Goal: Communication & Community: Share content

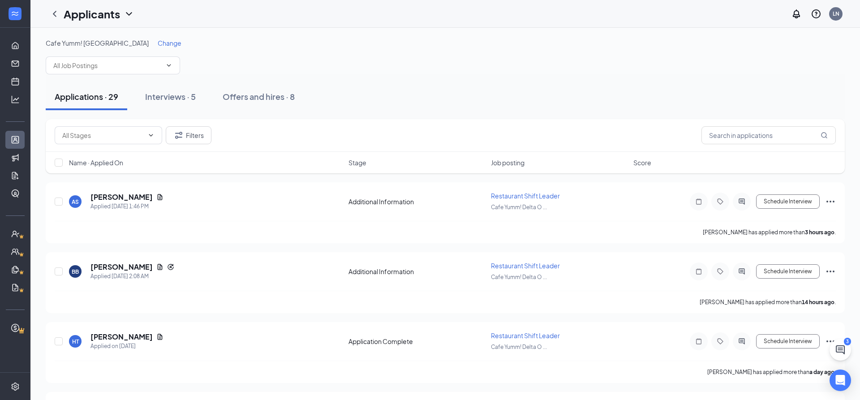
click at [158, 43] on span "Change" at bounding box center [170, 43] width 24 height 8
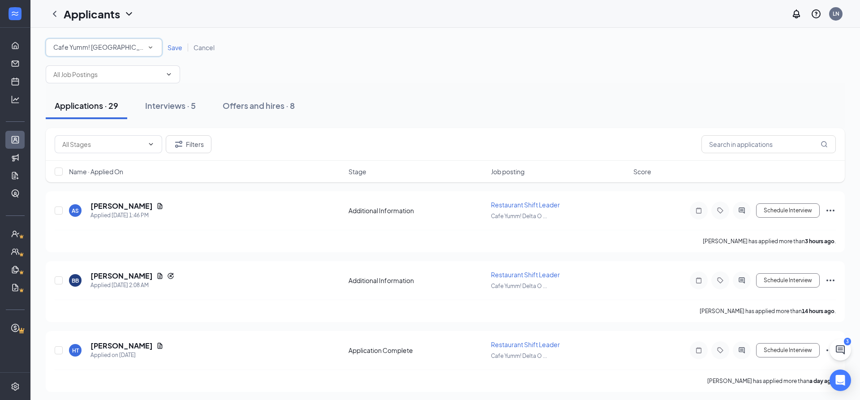
click at [111, 44] on span "Cafe Yumm! [GEOGRAPHIC_DATA]" at bounding box center [104, 47] width 103 height 8
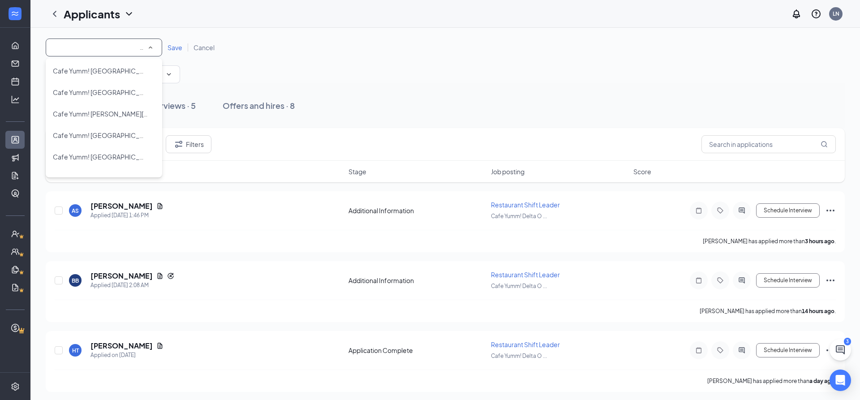
scroll to position [237, 0]
click at [94, 131] on span "Cafe Yumm! [GEOGRAPHIC_DATA]" at bounding box center [99, 136] width 92 height 11
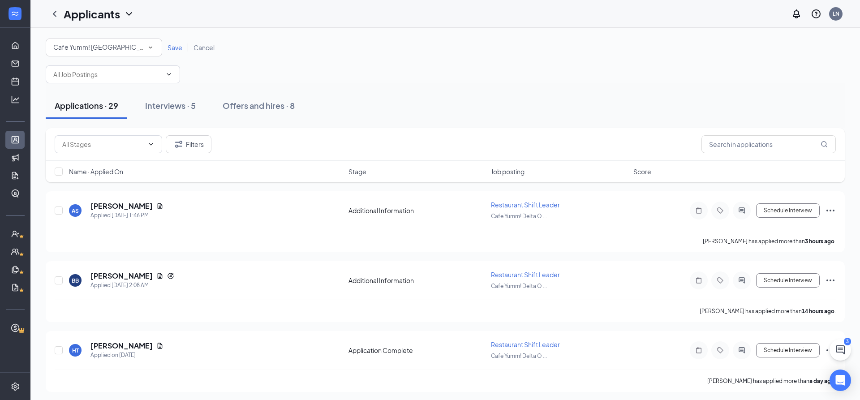
click at [174, 44] on span "Save" at bounding box center [175, 47] width 15 height 8
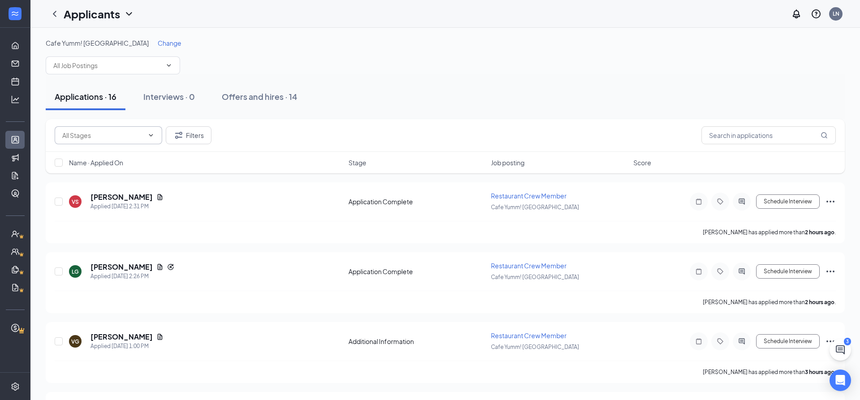
click at [142, 132] on input "text" at bounding box center [103, 135] width 82 height 10
click at [112, 176] on div "Application Complete (13)" at bounding box center [100, 177] width 76 height 10
type input "Application Complete (13)"
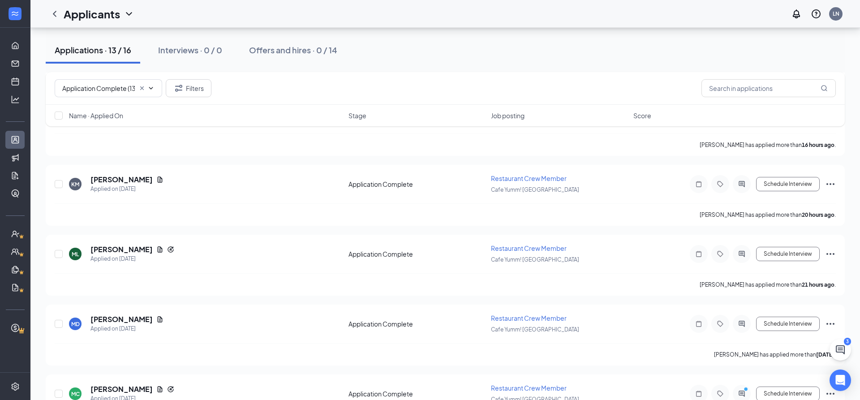
scroll to position [690, 0]
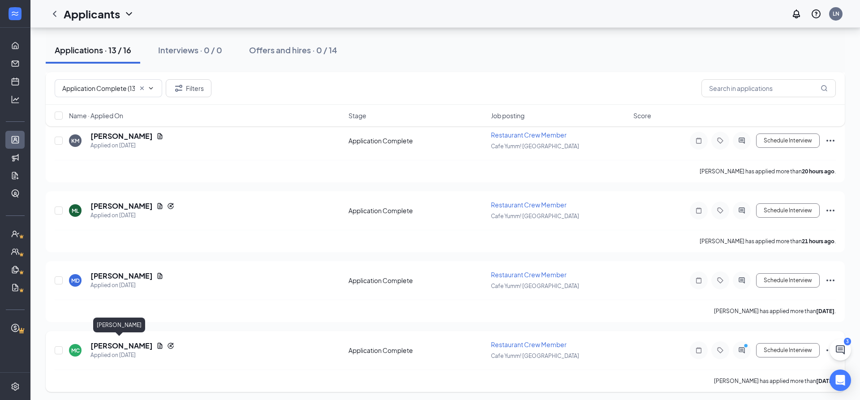
click at [104, 342] on h5 "[PERSON_NAME]" at bounding box center [121, 346] width 62 height 10
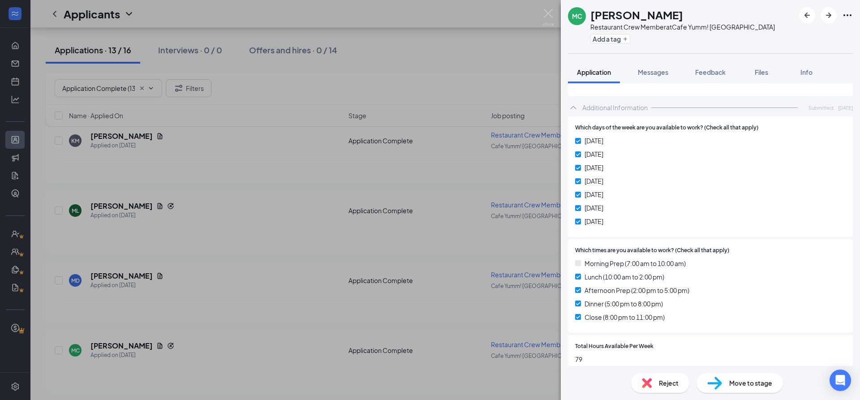
scroll to position [228, 0]
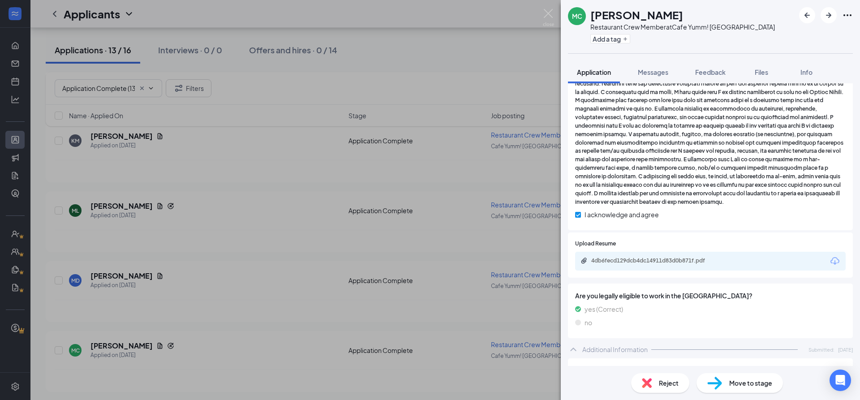
click at [835, 256] on icon "Download" at bounding box center [835, 261] width 11 height 11
click at [642, 379] on img at bounding box center [647, 383] width 10 height 10
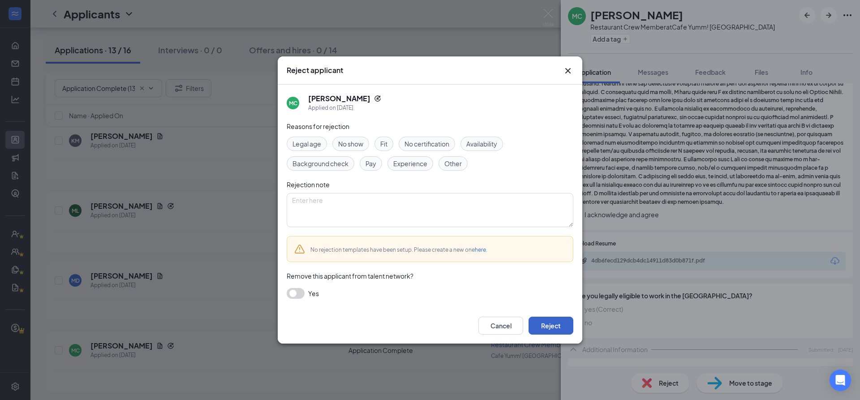
click at [559, 329] on button "Reject" at bounding box center [551, 326] width 45 height 18
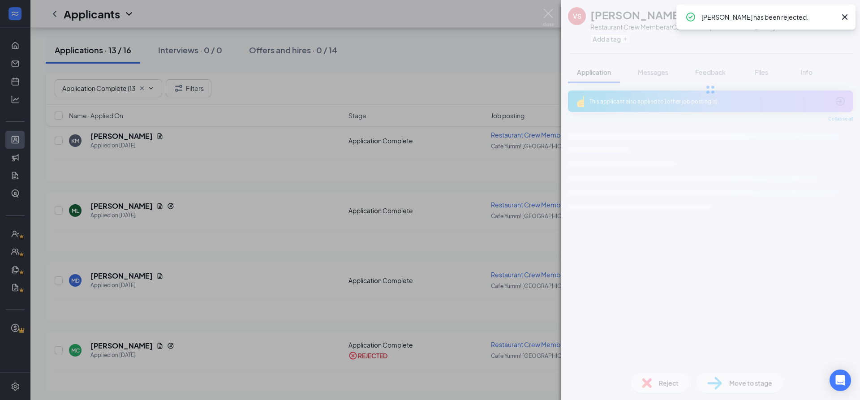
click at [232, 300] on div "VS [PERSON_NAME] Restaurant Crew Member at Cafe Yumm! OSU Add a tag Application…" at bounding box center [430, 200] width 860 height 400
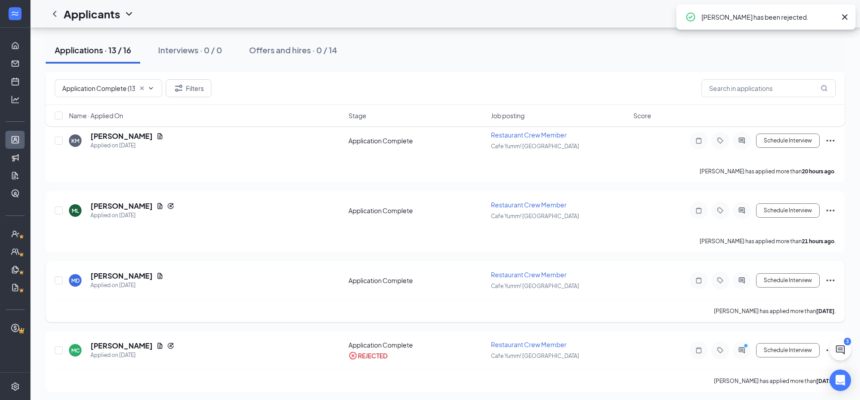
click at [118, 273] on h5 "[PERSON_NAME]" at bounding box center [121, 276] width 62 height 10
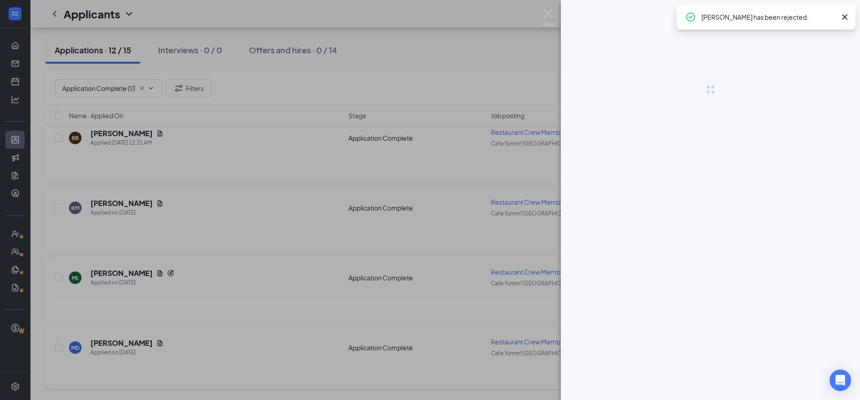
scroll to position [620, 0]
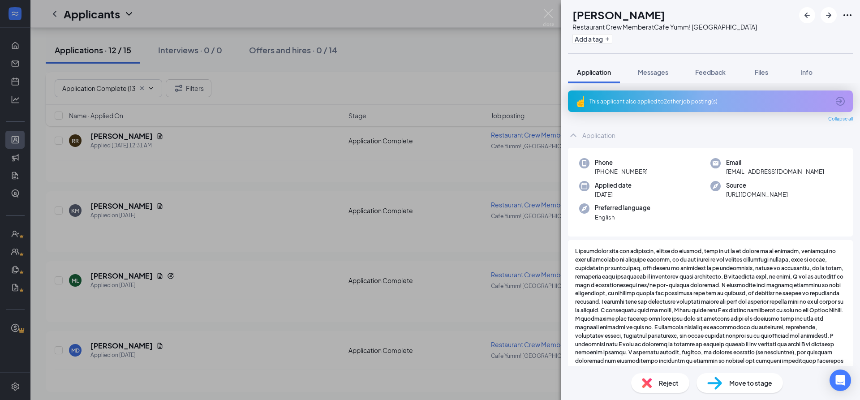
click at [670, 98] on div "This applicant also applied to 2 other job posting(s)" at bounding box center [709, 102] width 240 height 8
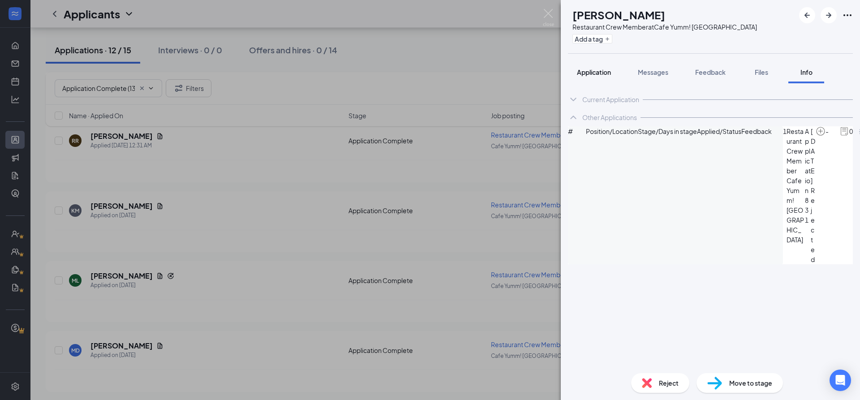
click at [597, 71] on span "Application" at bounding box center [594, 72] width 34 height 8
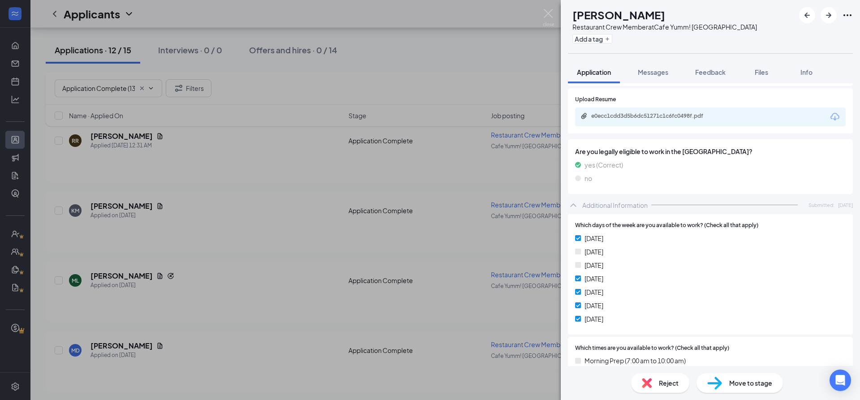
scroll to position [556, 0]
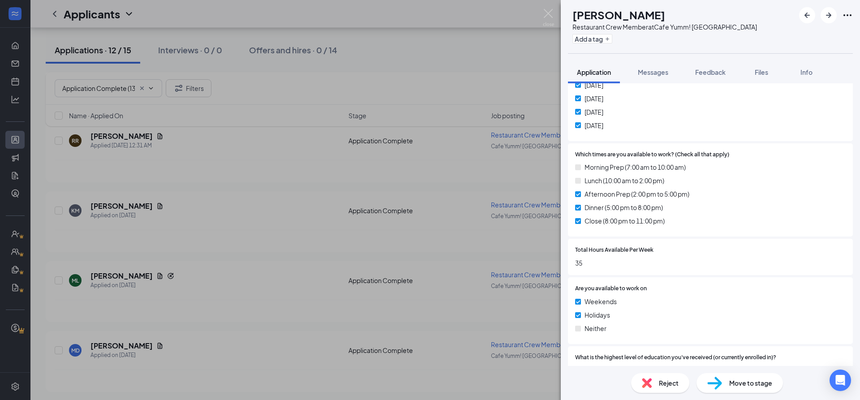
click at [655, 381] on div "Reject" at bounding box center [660, 383] width 58 height 20
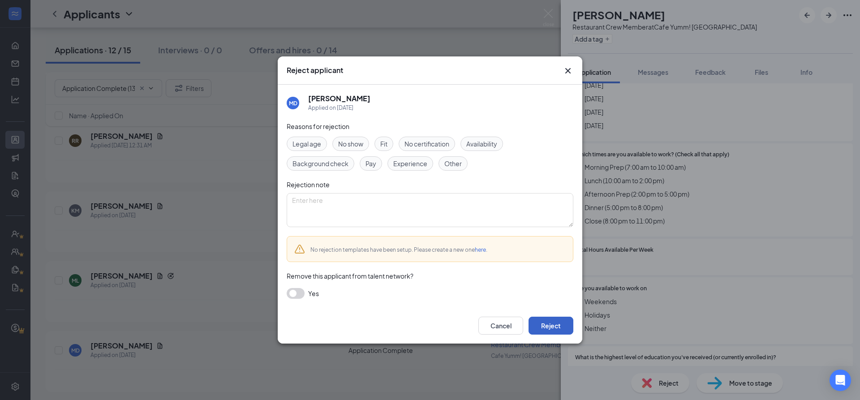
click at [555, 324] on button "Reject" at bounding box center [551, 326] width 45 height 18
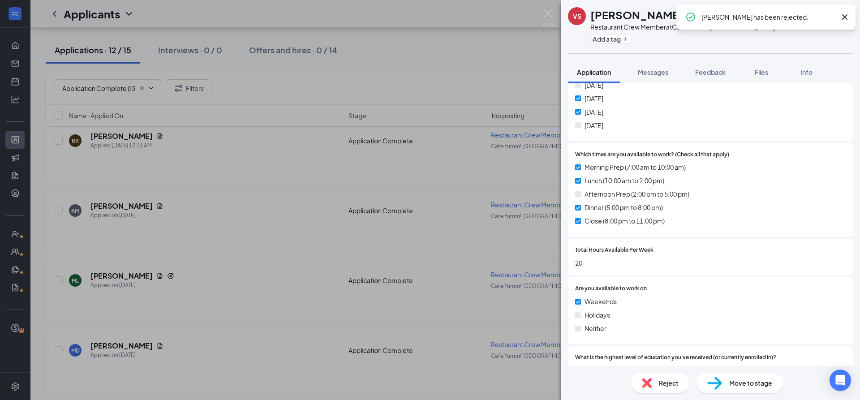
click at [199, 302] on div "VS [PERSON_NAME] Restaurant Crew Member at Cafe Yumm! OSU Add a tag Application…" at bounding box center [430, 200] width 860 height 400
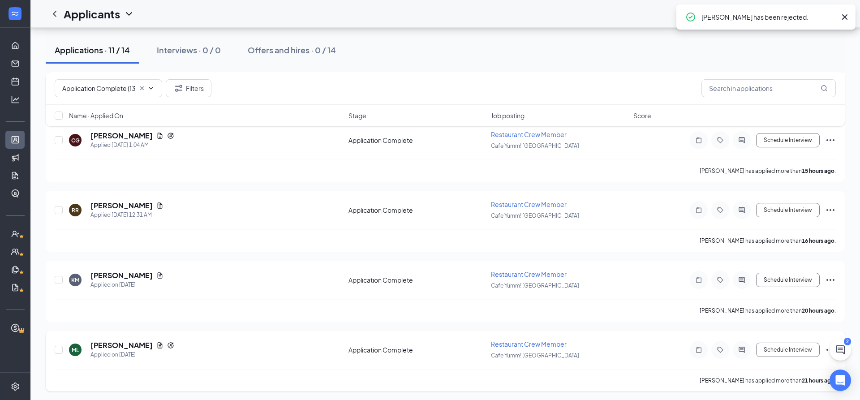
click at [108, 342] on h5 "[PERSON_NAME]" at bounding box center [121, 345] width 62 height 10
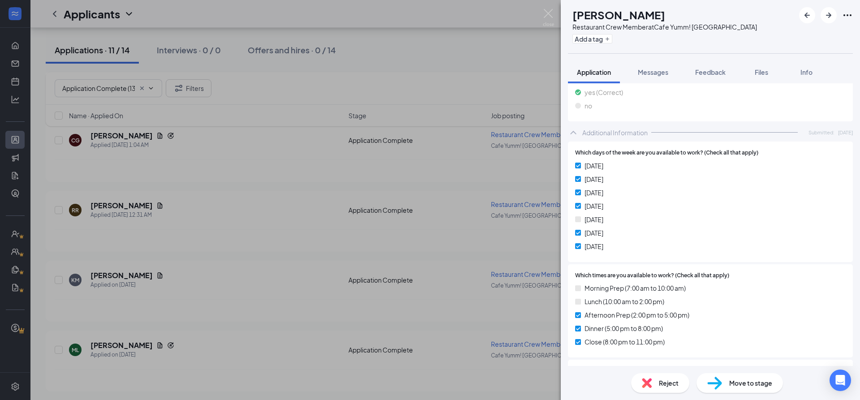
scroll to position [484, 0]
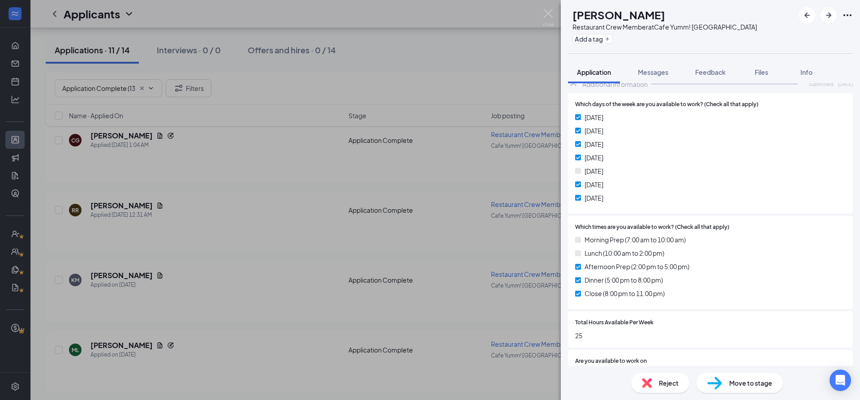
click at [650, 381] on img at bounding box center [647, 383] width 10 height 10
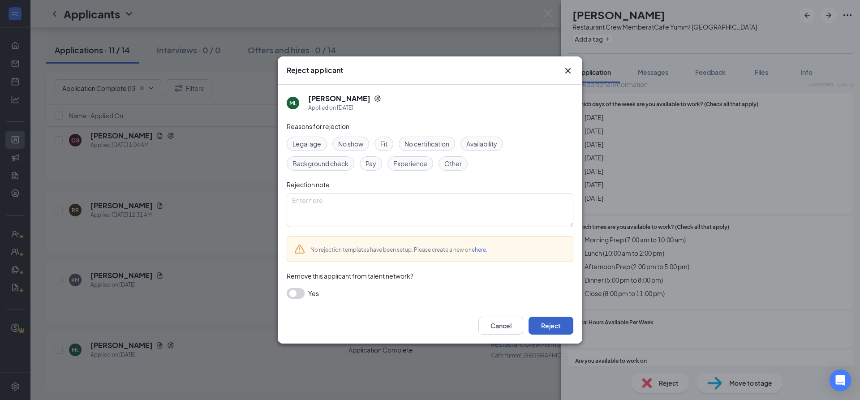
click at [560, 328] on button "Reject" at bounding box center [551, 326] width 45 height 18
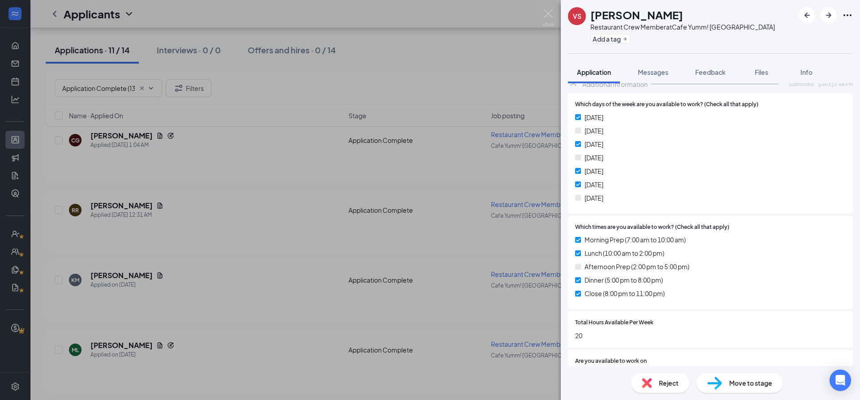
scroll to position [484, 0]
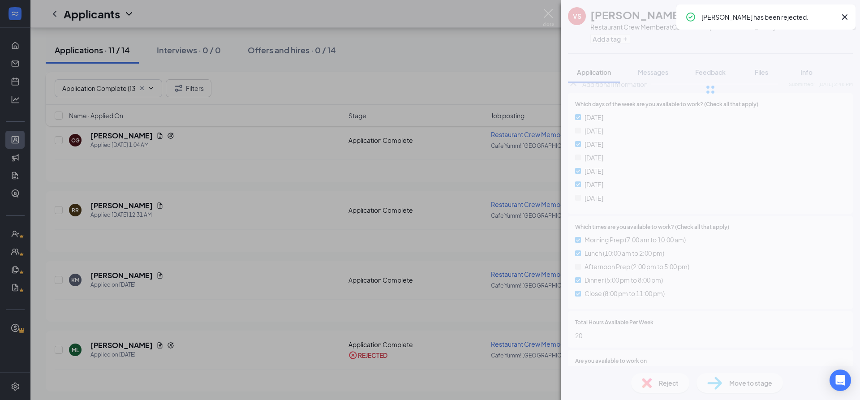
click at [206, 293] on div "VS [PERSON_NAME] Restaurant Crew Member at Cafe Yumm! OSU Add a tag Application…" at bounding box center [430, 200] width 860 height 400
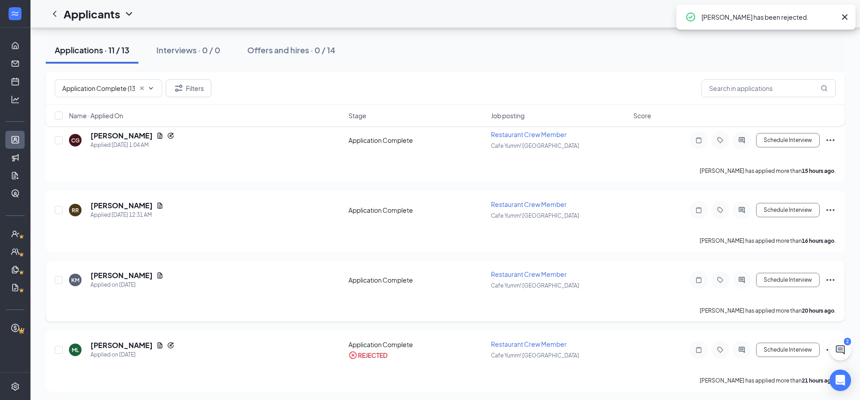
click at [116, 274] on h5 "[PERSON_NAME]" at bounding box center [121, 276] width 62 height 10
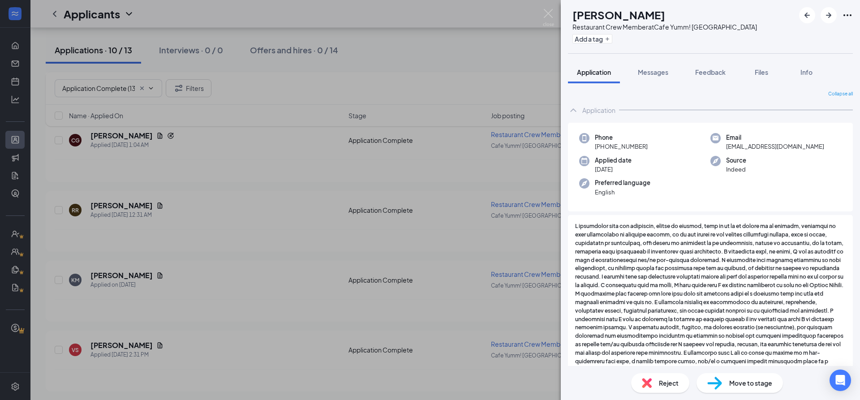
drag, startPoint x: 275, startPoint y: 321, endPoint x: 236, endPoint y: 318, distance: 39.5
click at [276, 321] on div "KM [PERSON_NAME] Restaurant Crew Member at Cafe Yumm! OSU Add a tag Application…" at bounding box center [430, 200] width 860 height 400
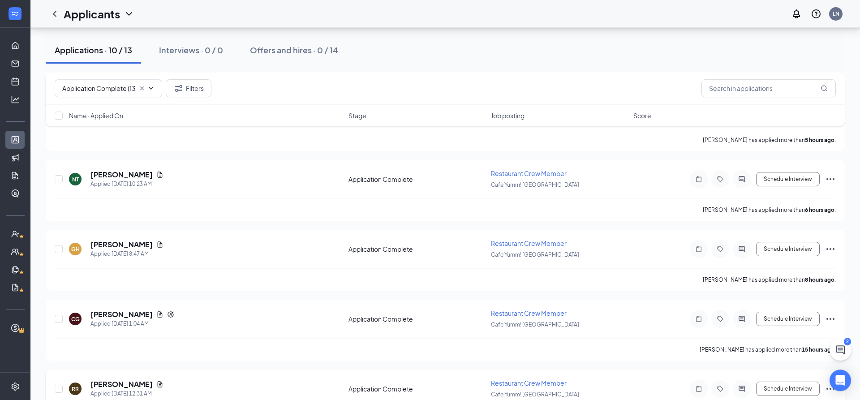
scroll to position [1177, 0]
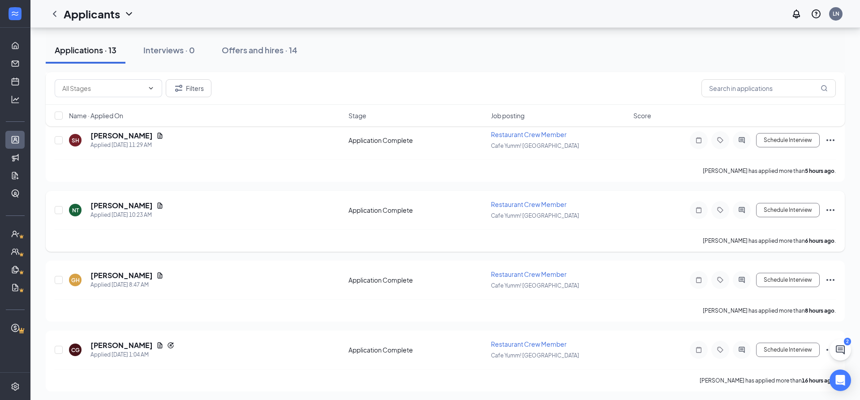
scroll to position [733, 0]
click at [116, 273] on h5 "[PERSON_NAME]" at bounding box center [121, 276] width 62 height 10
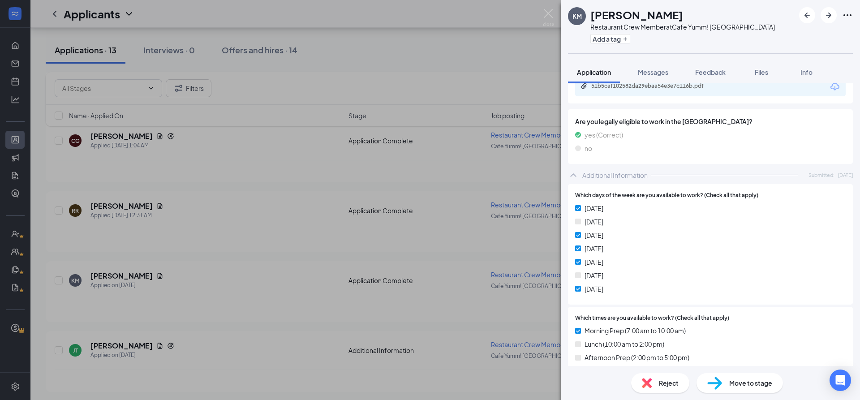
scroll to position [484, 0]
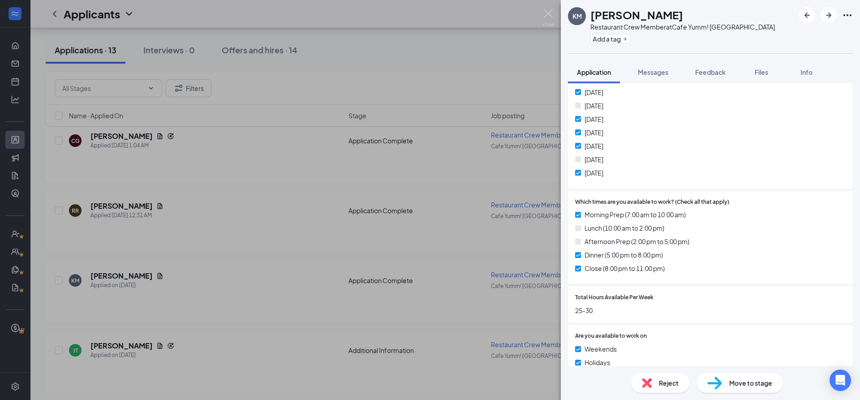
click at [660, 382] on span "Reject" at bounding box center [669, 383] width 20 height 10
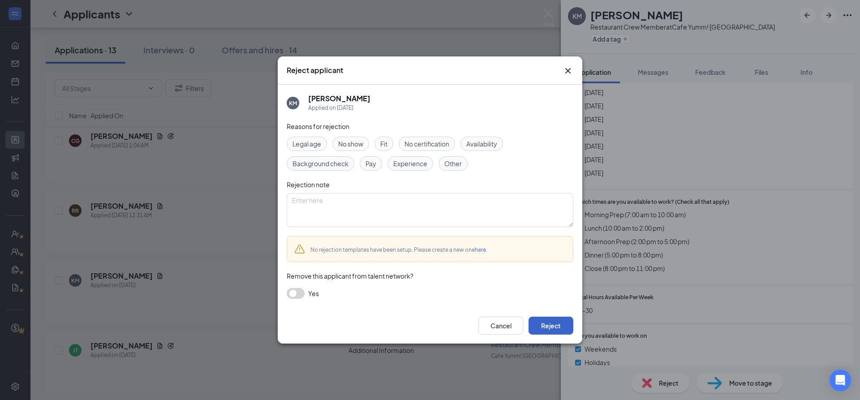
click at [553, 324] on button "Reject" at bounding box center [551, 326] width 45 height 18
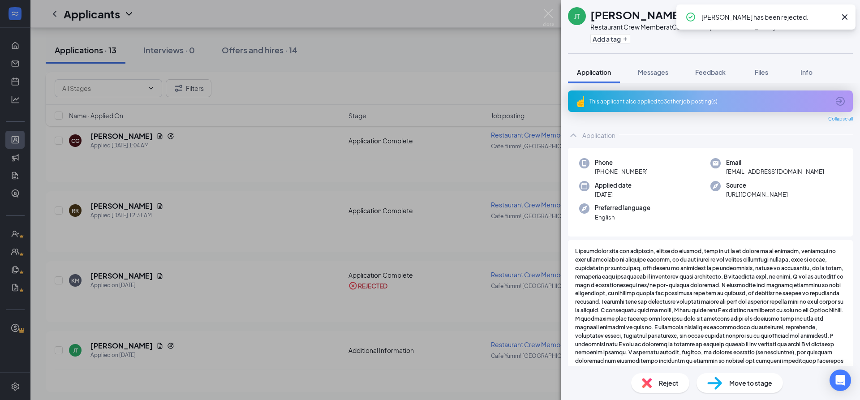
click at [121, 202] on div "JT Juliana Tamashiro Restaurant Crew Member at Cafe Yumm! OSU Add a tag Applica…" at bounding box center [430, 200] width 860 height 400
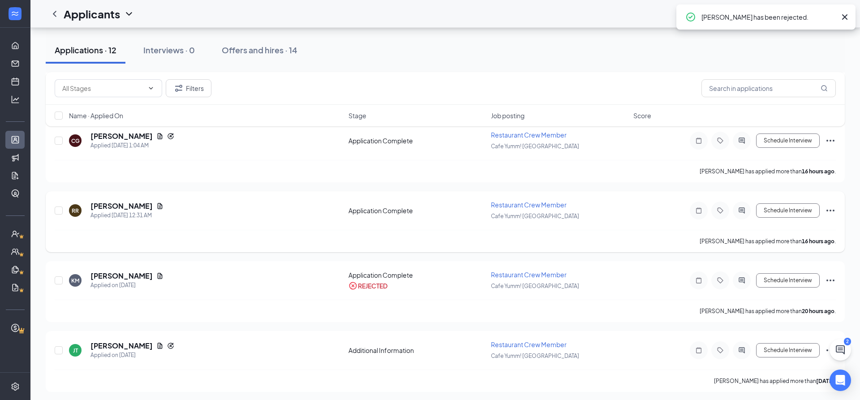
scroll to position [663, 0]
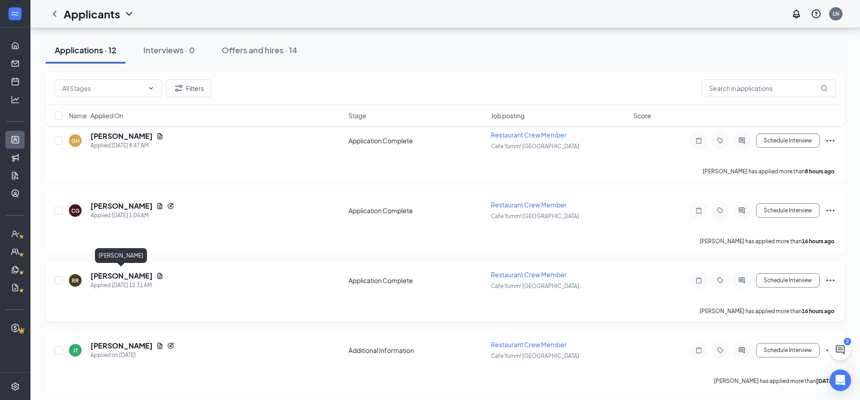
click at [117, 273] on h5 "[PERSON_NAME]" at bounding box center [121, 276] width 62 height 10
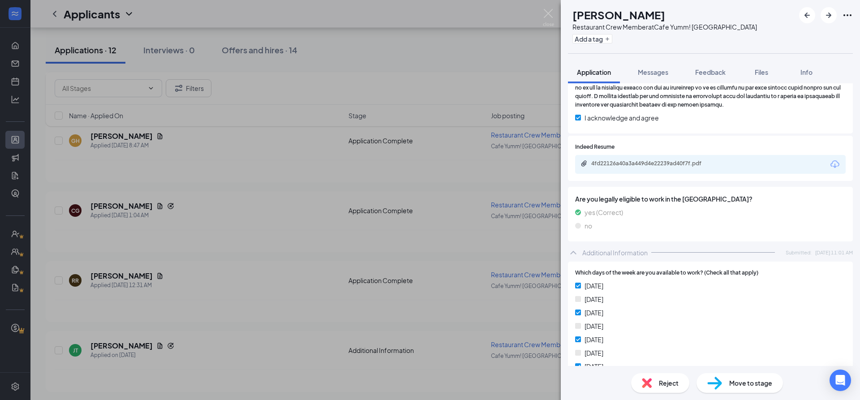
scroll to position [435, 0]
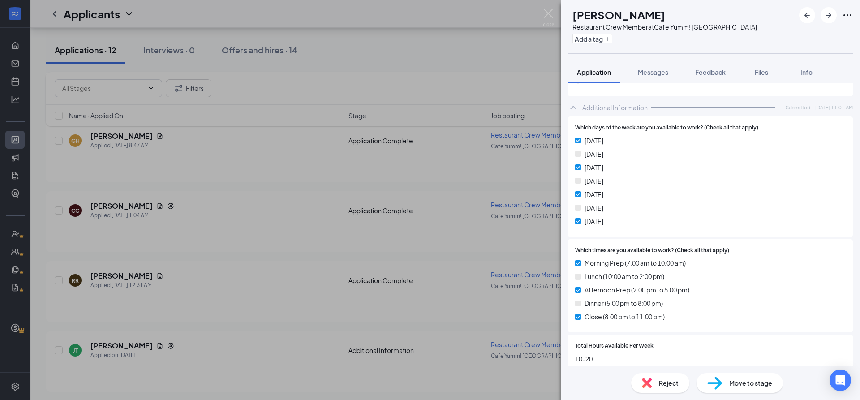
click at [650, 384] on img at bounding box center [647, 383] width 10 height 10
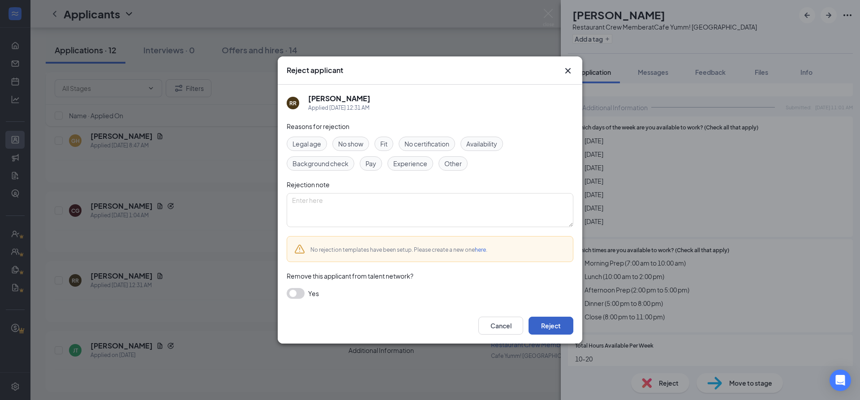
click at [544, 325] on button "Reject" at bounding box center [551, 326] width 45 height 18
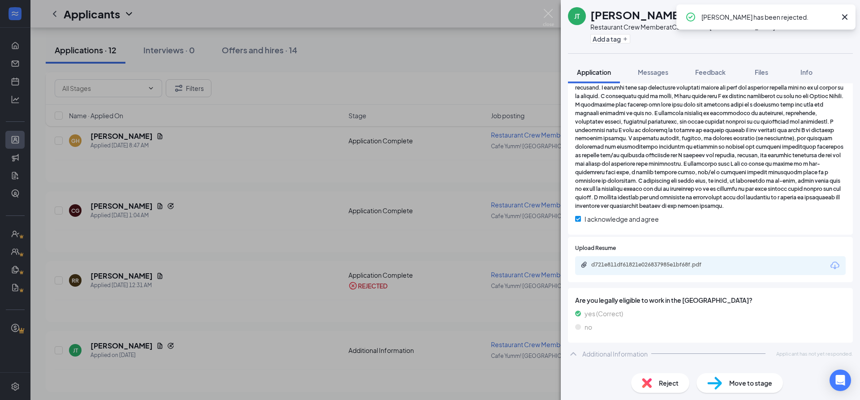
scroll to position [214, 0]
click at [187, 226] on div "JT Juliana Tamashiro Restaurant Crew Member at Cafe Yumm! OSU Add a tag Applica…" at bounding box center [430, 200] width 860 height 400
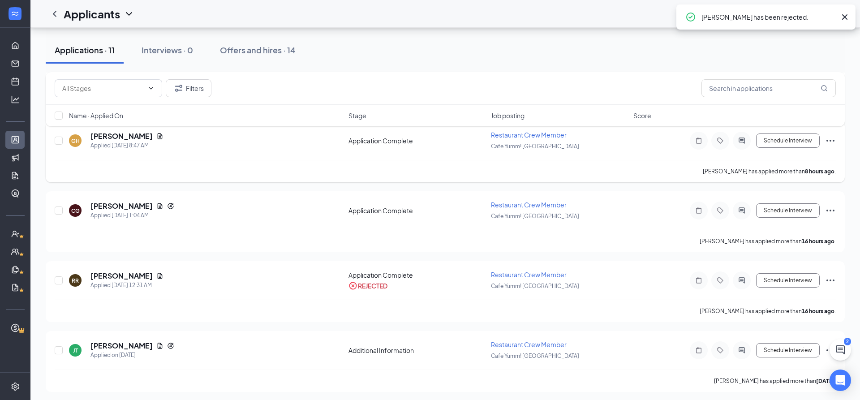
scroll to position [593, 0]
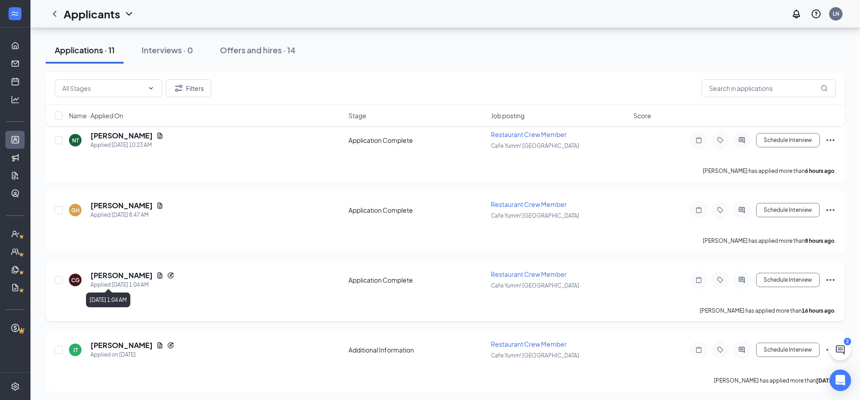
click at [110, 275] on h5 "[PERSON_NAME]" at bounding box center [121, 276] width 62 height 10
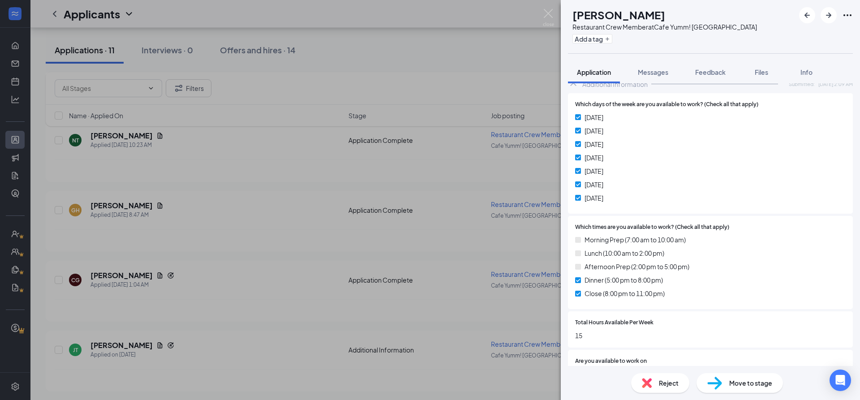
click at [655, 383] on div "Reject" at bounding box center [660, 383] width 58 height 20
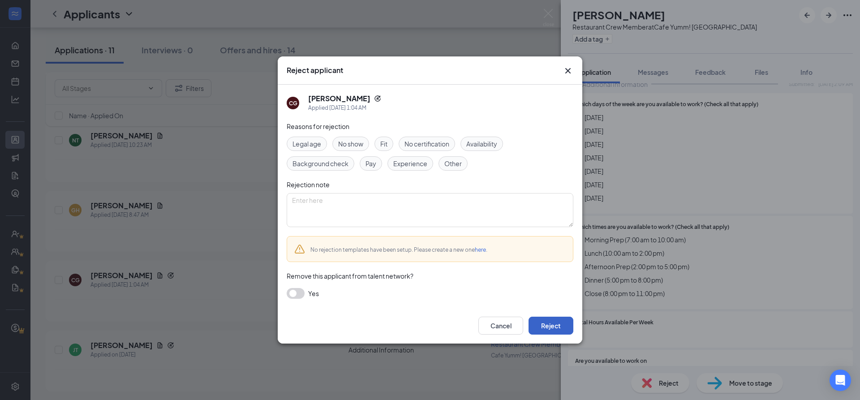
click at [550, 323] on button "Reject" at bounding box center [551, 326] width 45 height 18
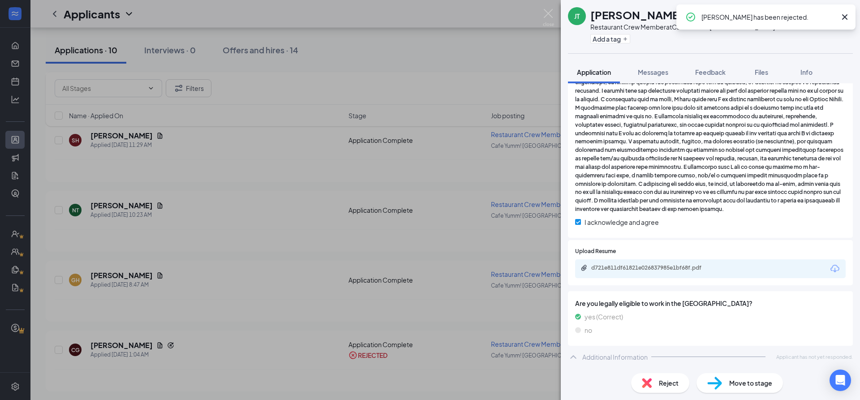
scroll to position [211, 0]
click at [110, 273] on div "JT Juliana Tamashiro Restaurant Crew Member at Cafe Yumm! OSU Add a tag Applica…" at bounding box center [430, 200] width 860 height 400
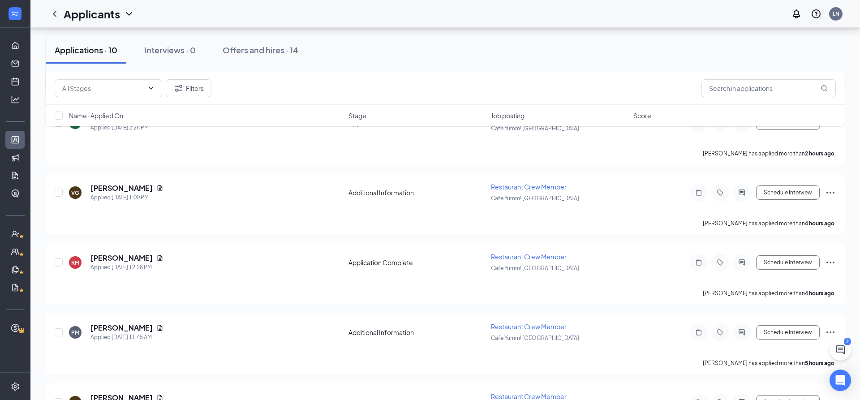
scroll to position [980, 0]
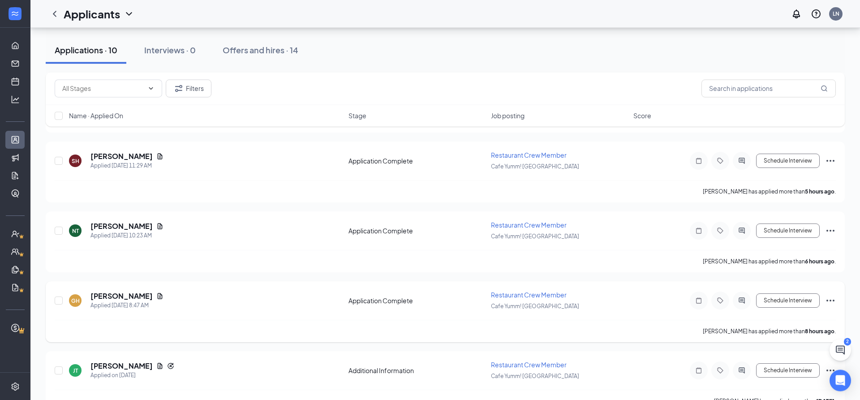
scroll to position [524, 0]
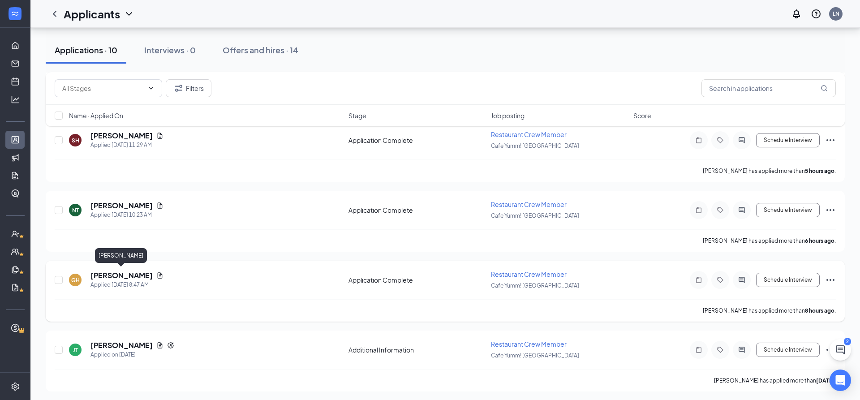
click at [110, 274] on h5 "[PERSON_NAME]" at bounding box center [121, 276] width 62 height 10
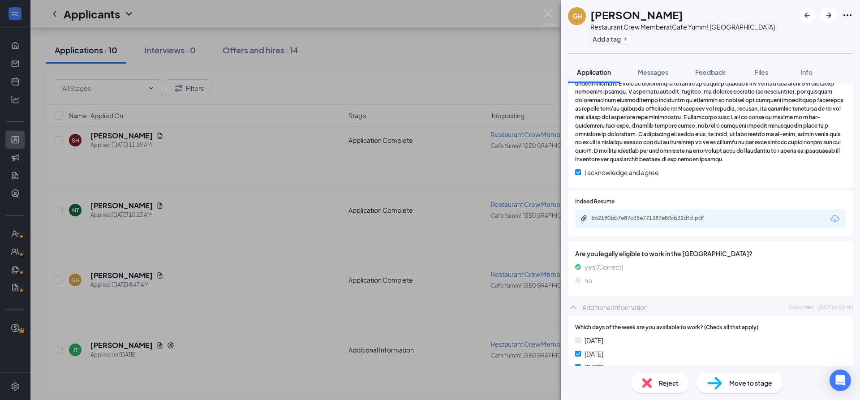
scroll to position [231, 0]
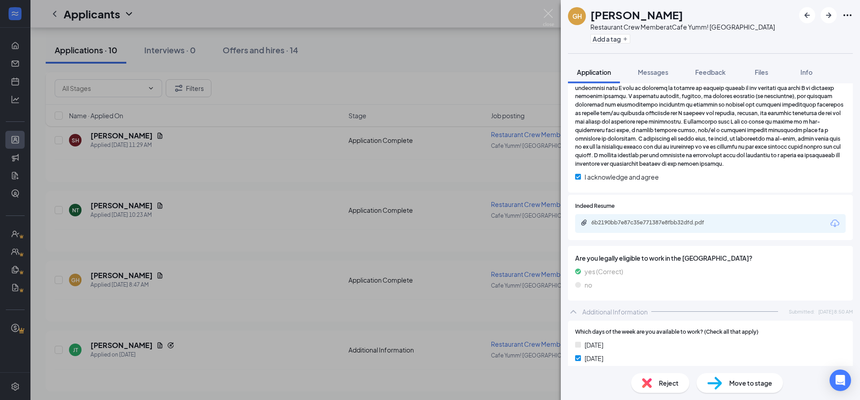
click at [837, 222] on icon "Download" at bounding box center [835, 223] width 11 height 11
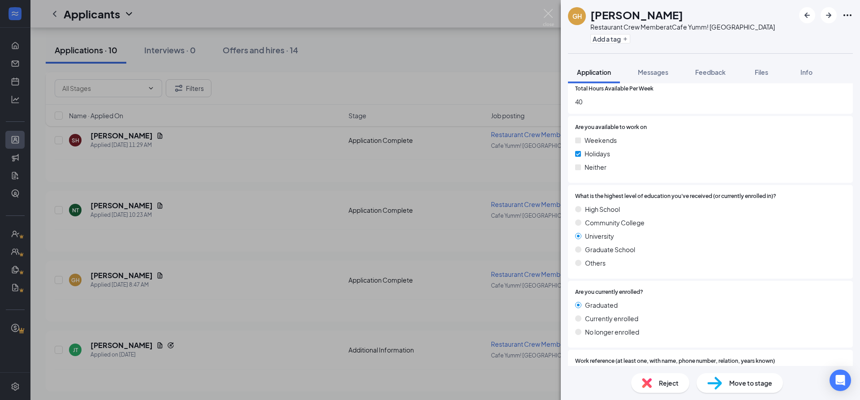
scroll to position [715, 0]
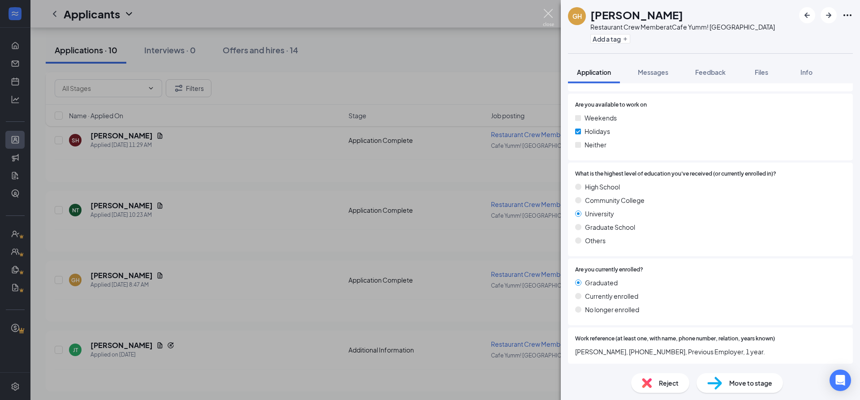
click at [548, 15] on img at bounding box center [548, 17] width 11 height 17
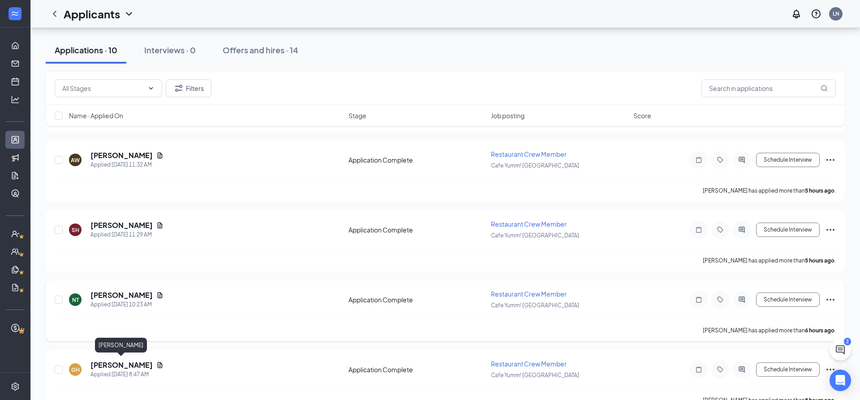
scroll to position [432, 0]
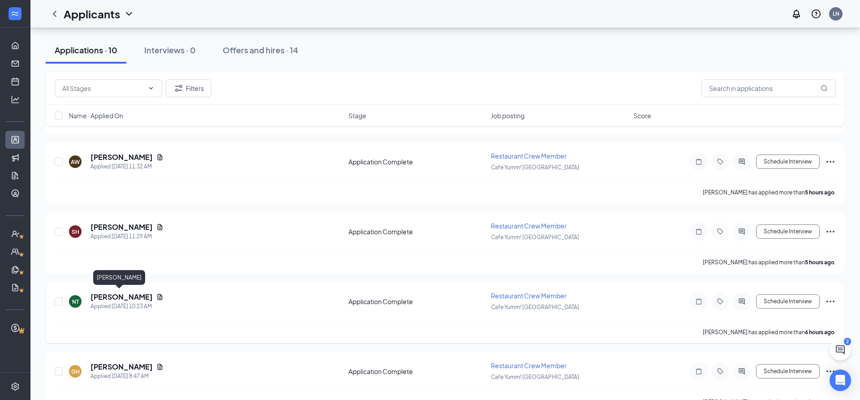
click at [107, 296] on h5 "[PERSON_NAME]" at bounding box center [121, 297] width 62 height 10
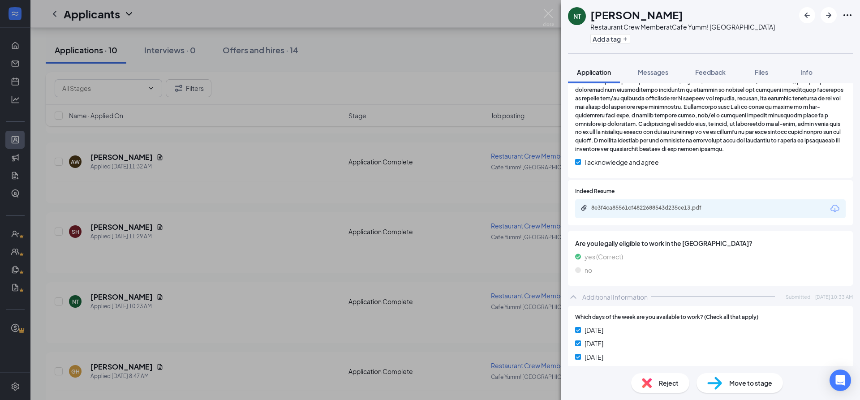
scroll to position [241, 0]
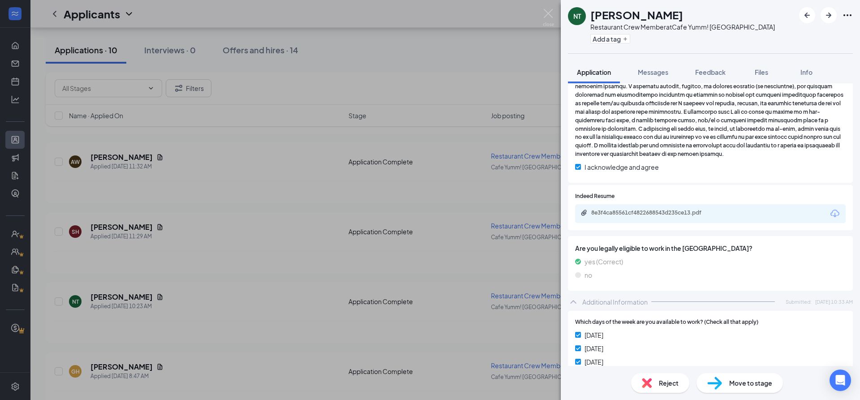
click at [836, 215] on icon "Download" at bounding box center [834, 214] width 9 height 8
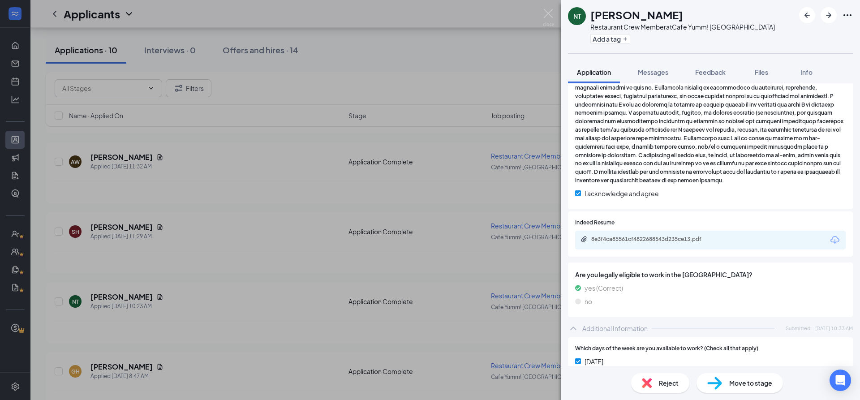
scroll to position [242, 0]
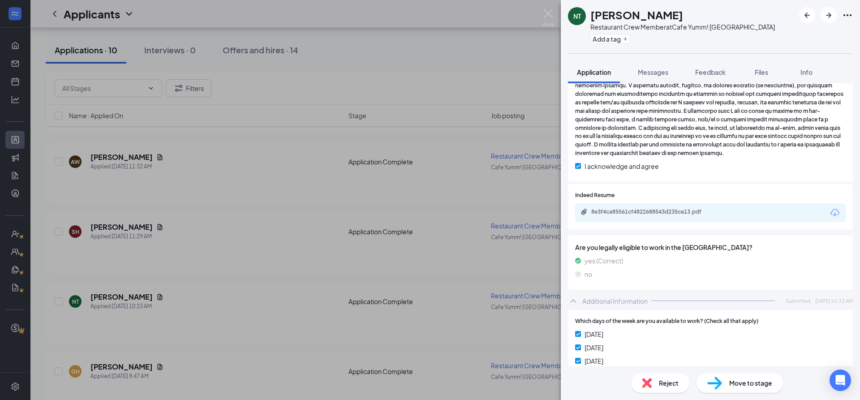
click at [832, 214] on icon "Download" at bounding box center [835, 212] width 11 height 11
click at [659, 383] on span "Reject" at bounding box center [669, 383] width 20 height 10
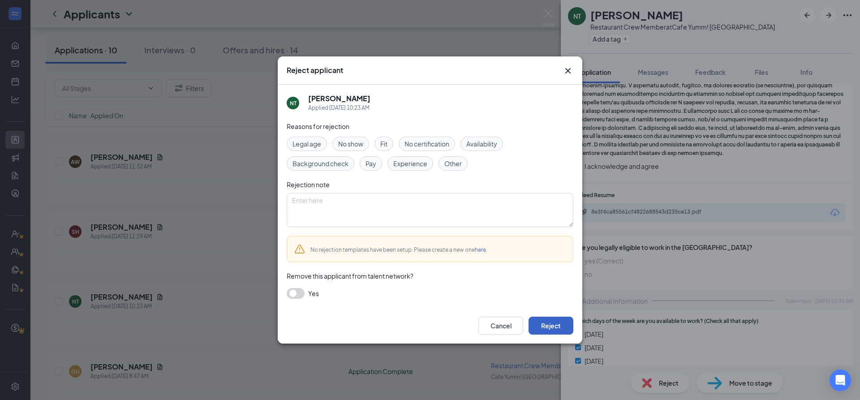
click at [560, 327] on button "Reject" at bounding box center [551, 326] width 45 height 18
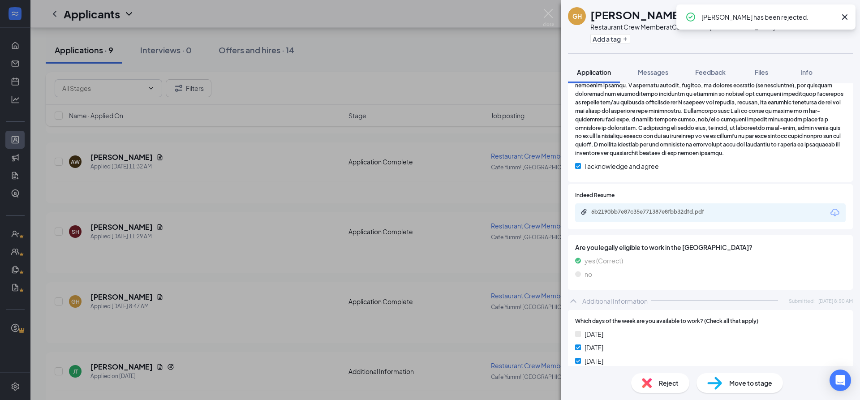
click at [190, 249] on div "GH Garrett Hembree Restaurant Crew Member at Cafe Yumm! OSU Add a tag Applicati…" at bounding box center [430, 200] width 860 height 400
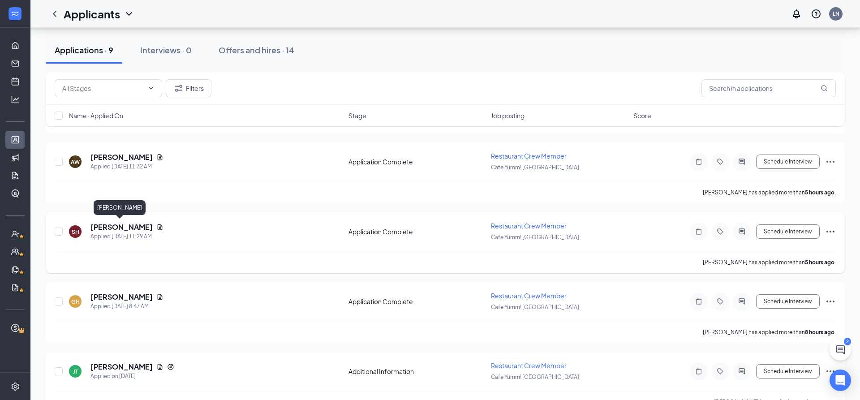
click at [109, 228] on h5 "[PERSON_NAME]" at bounding box center [121, 227] width 62 height 10
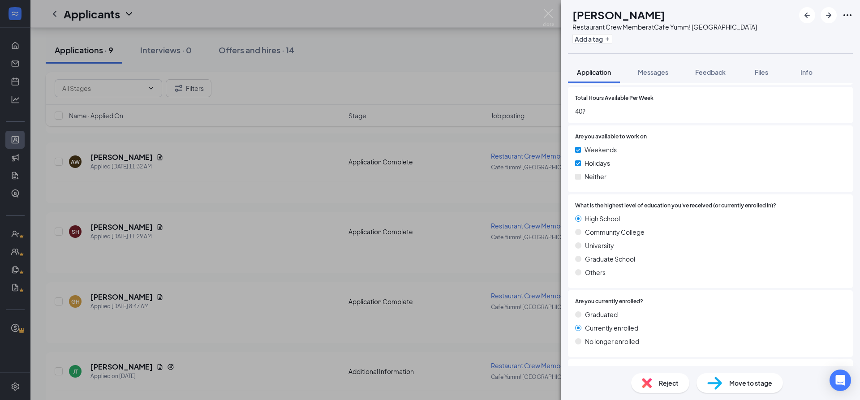
scroll to position [715, 0]
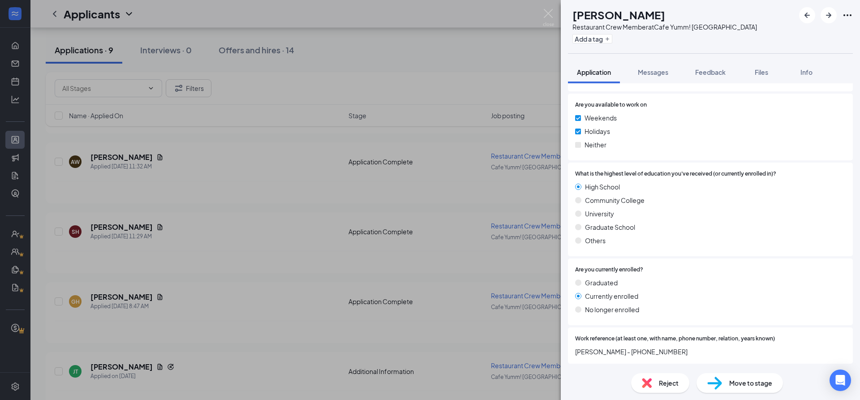
click at [651, 382] on img at bounding box center [647, 383] width 10 height 10
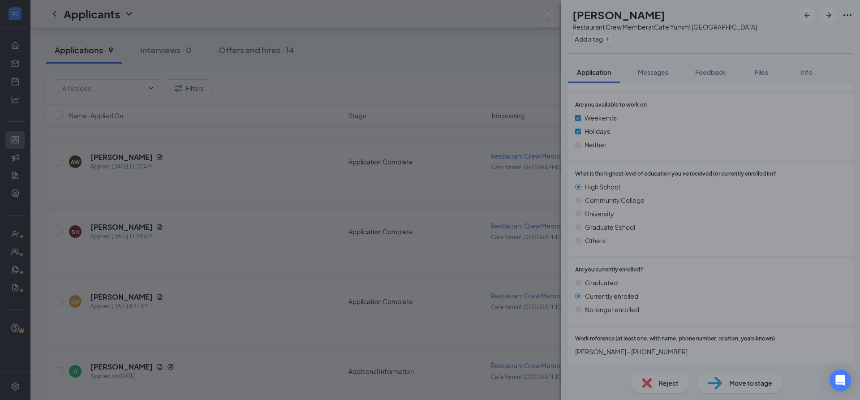
scroll to position [711, 0]
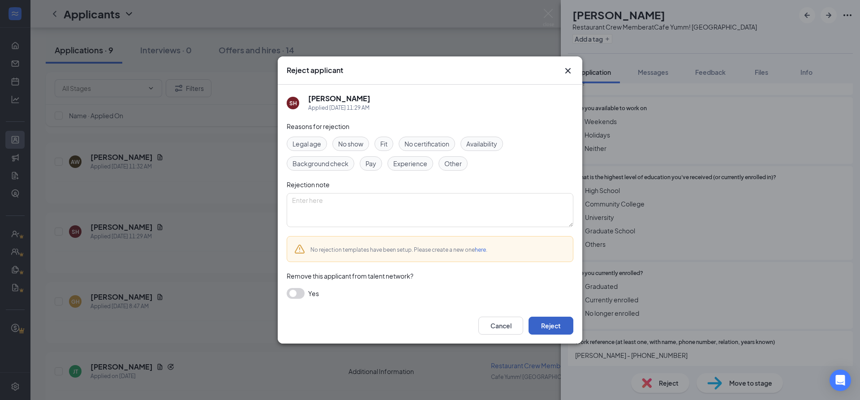
click at [560, 327] on button "Reject" at bounding box center [551, 326] width 45 height 18
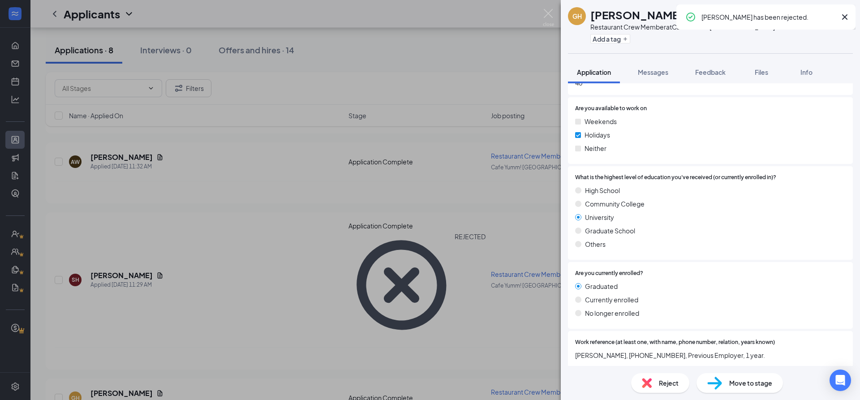
click at [188, 216] on div "GH Garrett Hembree Restaurant Crew Member at Cafe Yumm! OSU Add a tag Applicati…" at bounding box center [430, 200] width 860 height 400
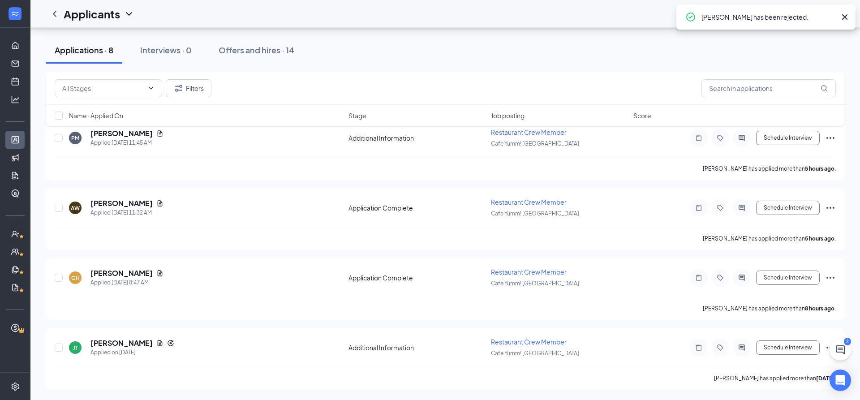
scroll to position [384, 0]
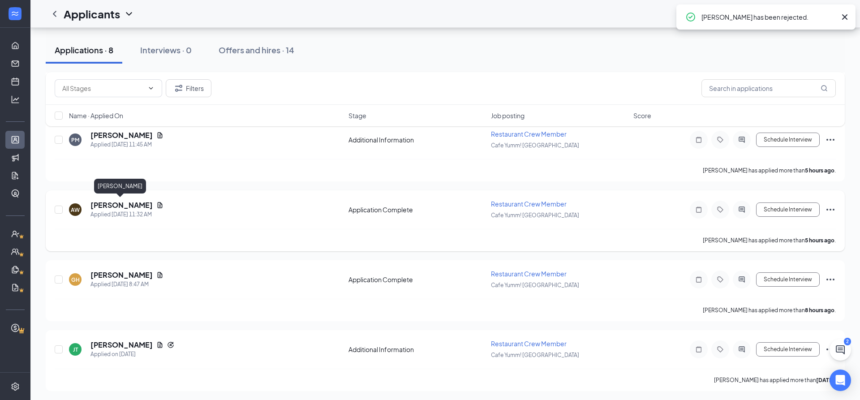
click at [112, 205] on h5 "[PERSON_NAME]" at bounding box center [121, 205] width 62 height 10
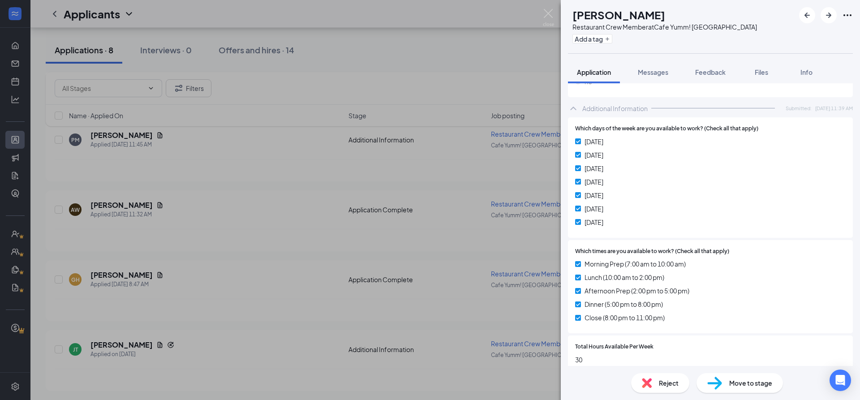
scroll to position [193, 0]
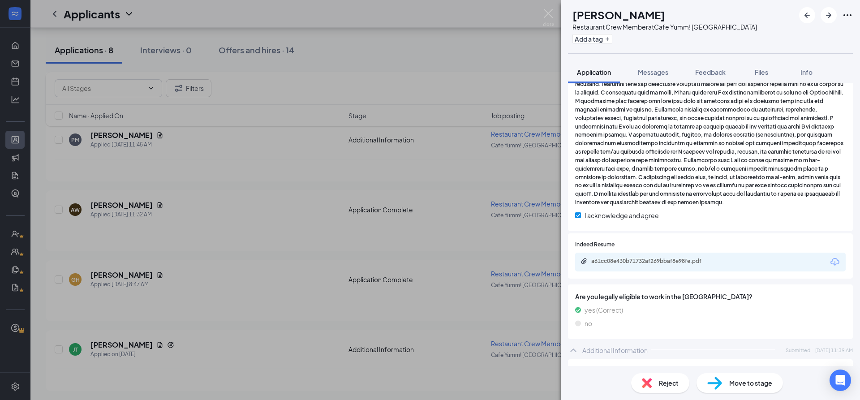
click at [834, 262] on icon "Download" at bounding box center [834, 262] width 9 height 8
click at [654, 380] on div "Reject" at bounding box center [660, 383] width 58 height 20
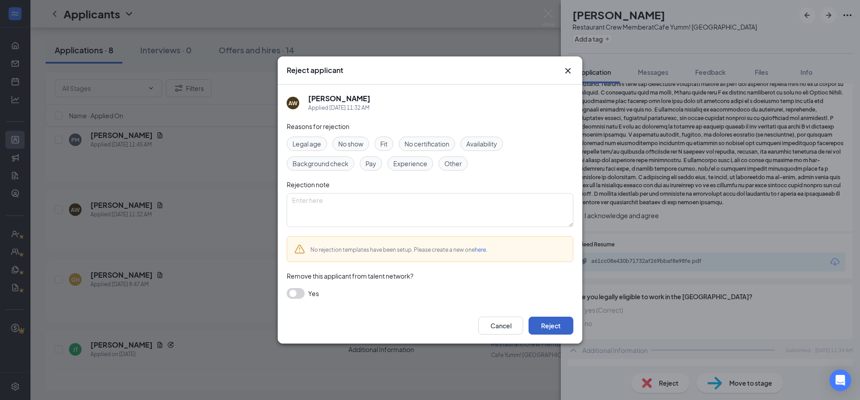
click at [562, 327] on button "Reject" at bounding box center [551, 326] width 45 height 18
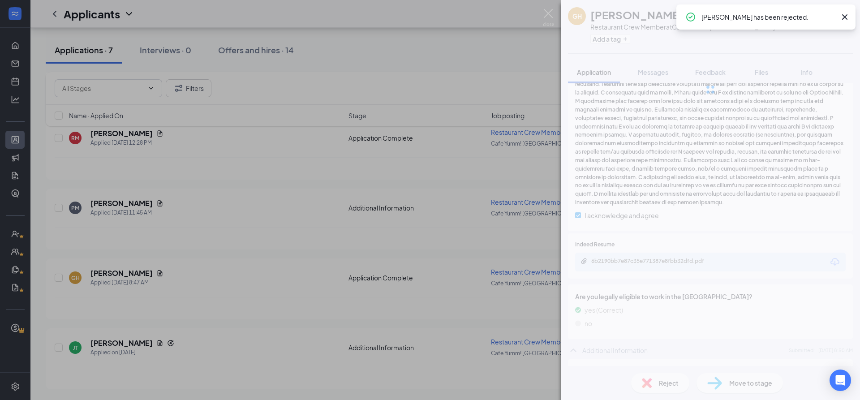
scroll to position [315, 0]
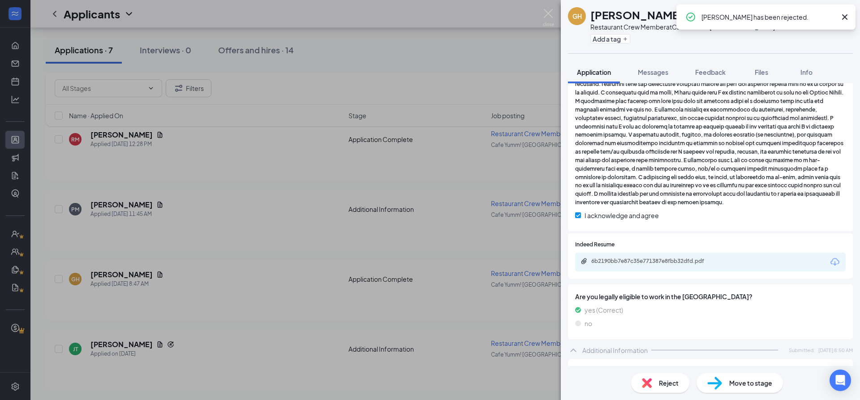
click at [201, 236] on div "GH Garrett Hembree Restaurant Crew Member at Cafe Yumm! OSU Add a tag Applicati…" at bounding box center [430, 200] width 860 height 400
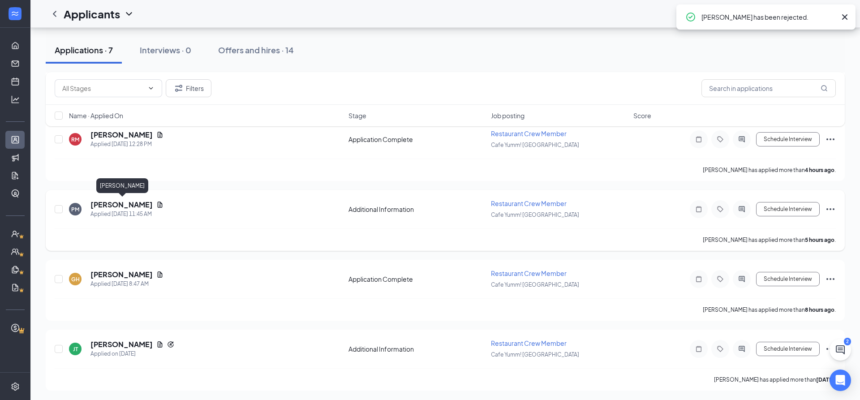
click at [119, 204] on h5 "[PERSON_NAME]" at bounding box center [121, 205] width 62 height 10
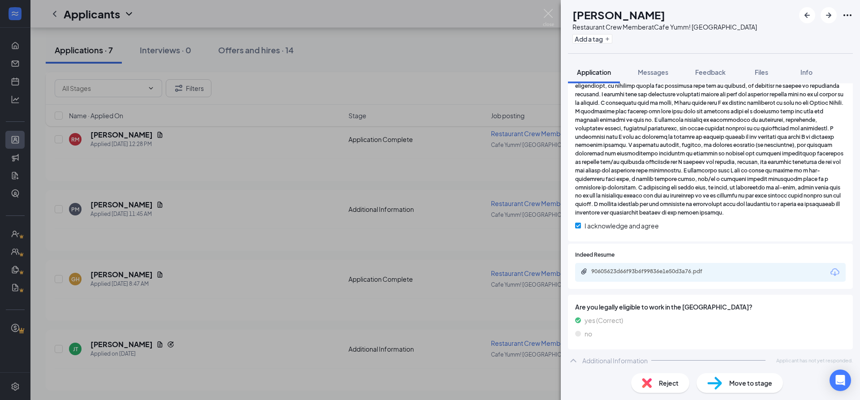
scroll to position [186, 0]
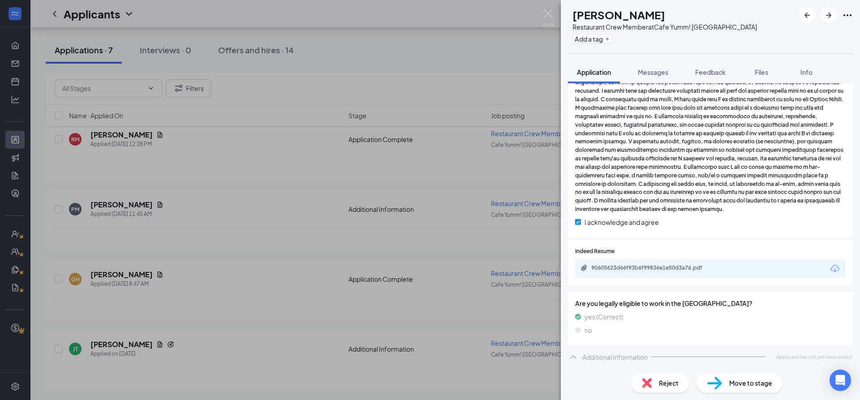
click at [330, 188] on div "PM Presley Maldonado Restaurant Crew Member at Cafe Yumm! OSU Add a tag Applica…" at bounding box center [430, 200] width 860 height 400
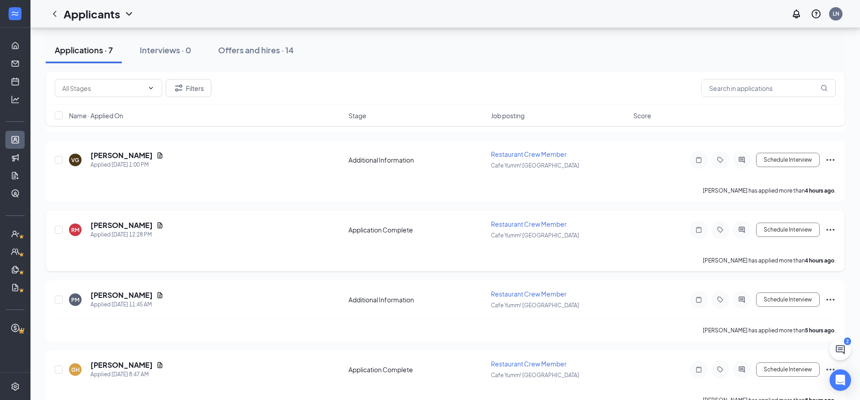
scroll to position [224, 0]
click at [126, 224] on h5 "[PERSON_NAME]" at bounding box center [121, 226] width 62 height 10
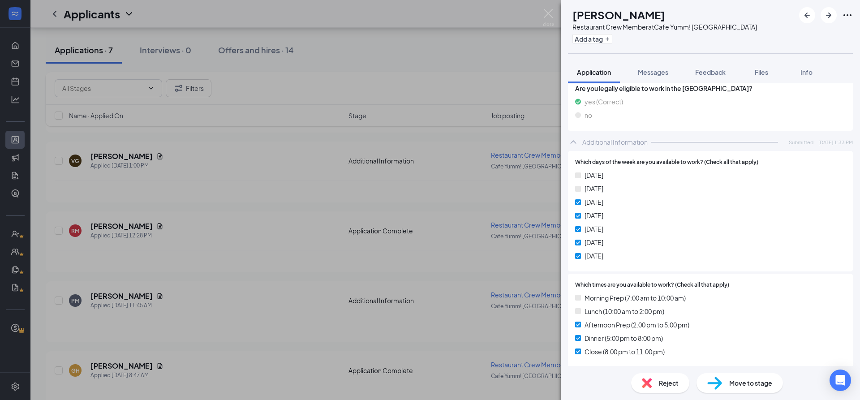
scroll to position [435, 0]
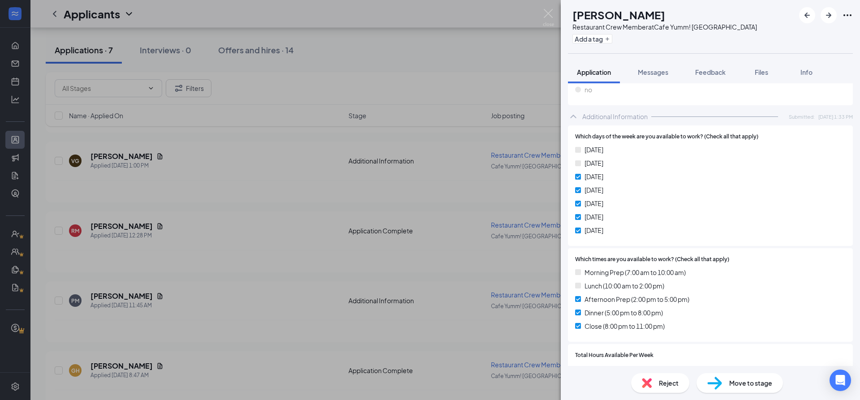
click at [646, 379] on img at bounding box center [647, 383] width 10 height 10
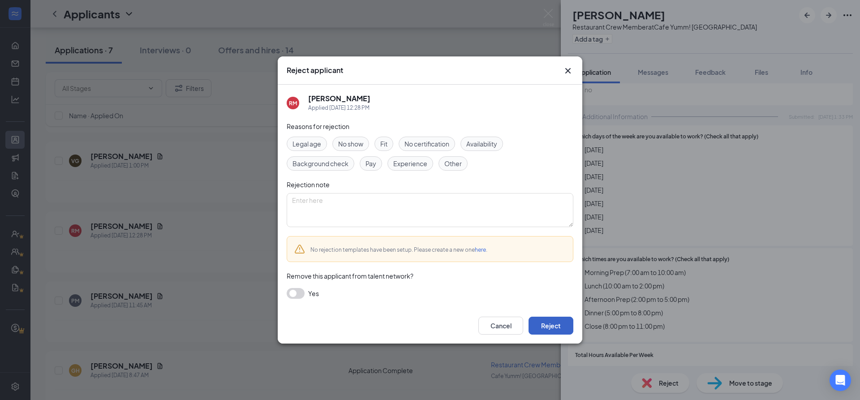
click at [555, 327] on button "Reject" at bounding box center [551, 326] width 45 height 18
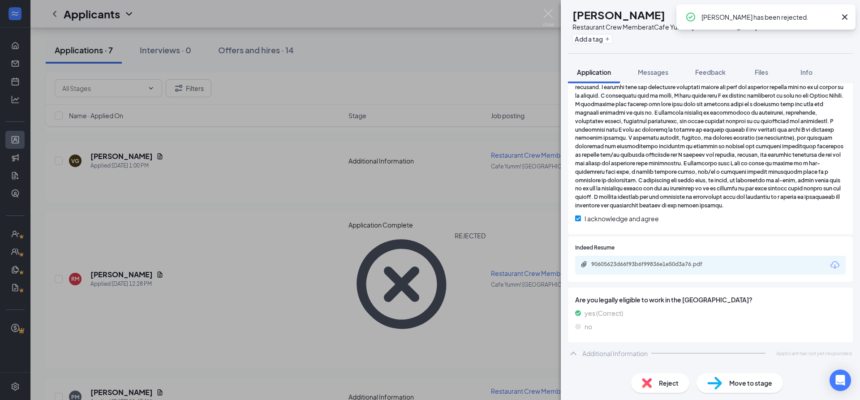
scroll to position [187, 0]
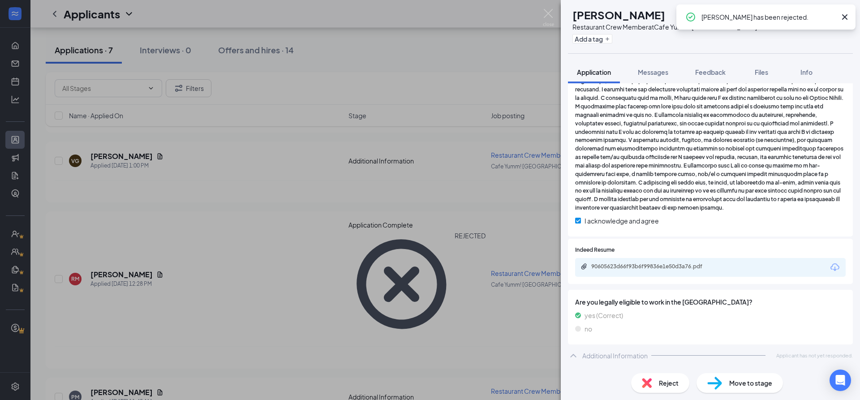
click at [201, 228] on div "PM Presley Maldonado Restaurant Crew Member at Cafe Yumm! OSU Add a tag Applica…" at bounding box center [430, 200] width 860 height 400
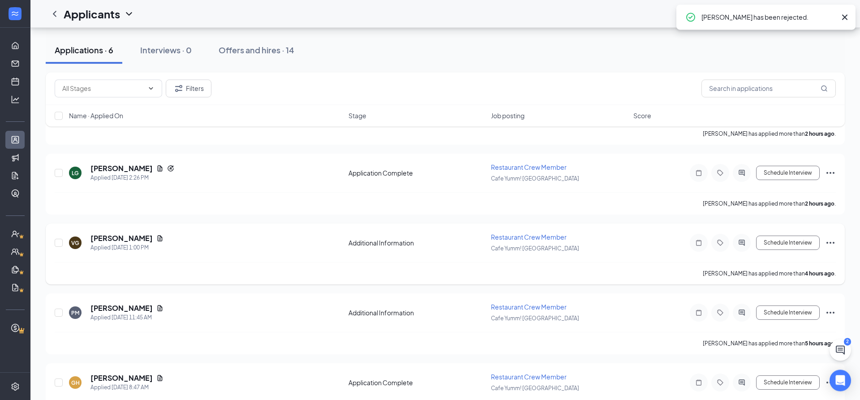
scroll to position [132, 0]
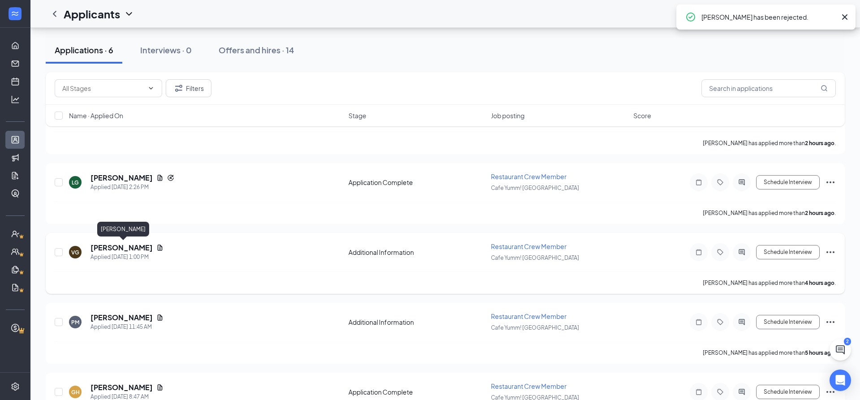
click at [127, 245] on h5 "[PERSON_NAME]" at bounding box center [121, 248] width 62 height 10
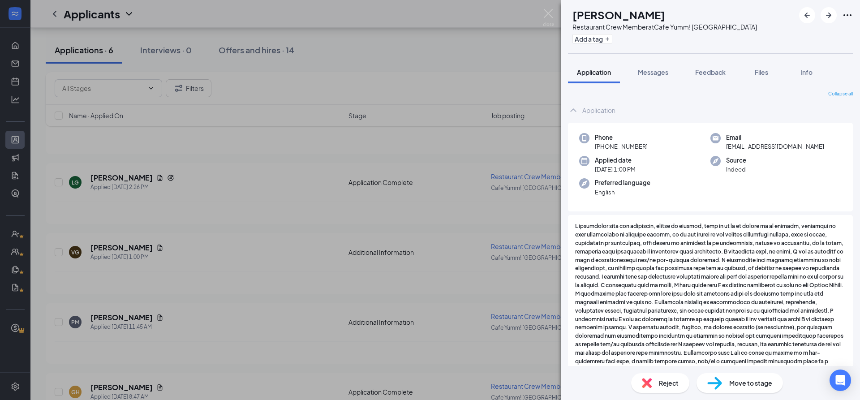
click at [202, 247] on div "VG VENTURA GUARDINO Restaurant Crew Member at Cafe Yumm! OSU Add a tag Applicat…" at bounding box center [430, 200] width 860 height 400
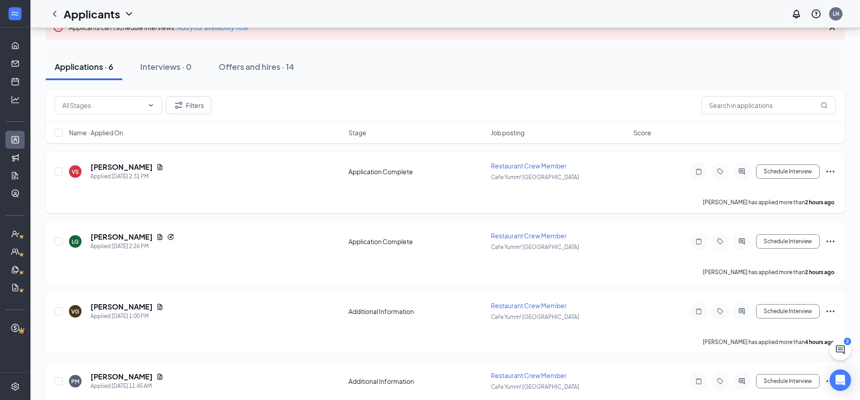
scroll to position [41, 0]
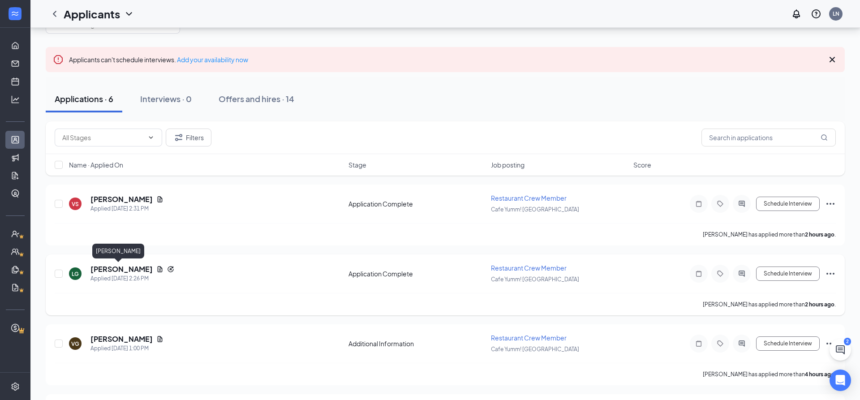
click at [107, 269] on h5 "[PERSON_NAME]" at bounding box center [121, 269] width 62 height 10
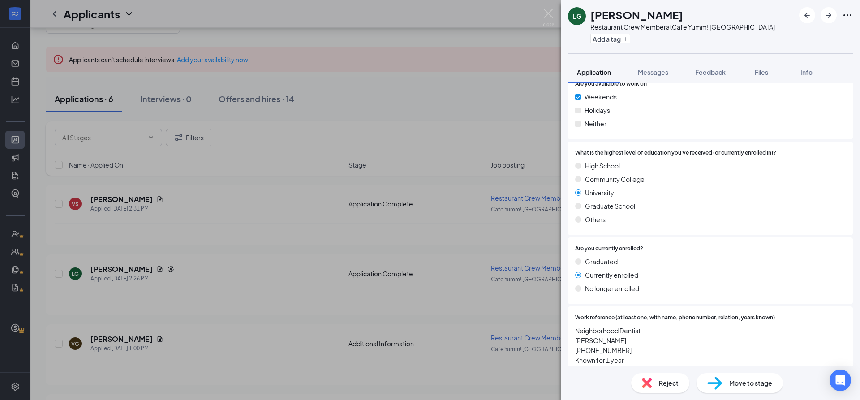
scroll to position [770, 0]
click at [651, 387] on img at bounding box center [647, 383] width 10 height 10
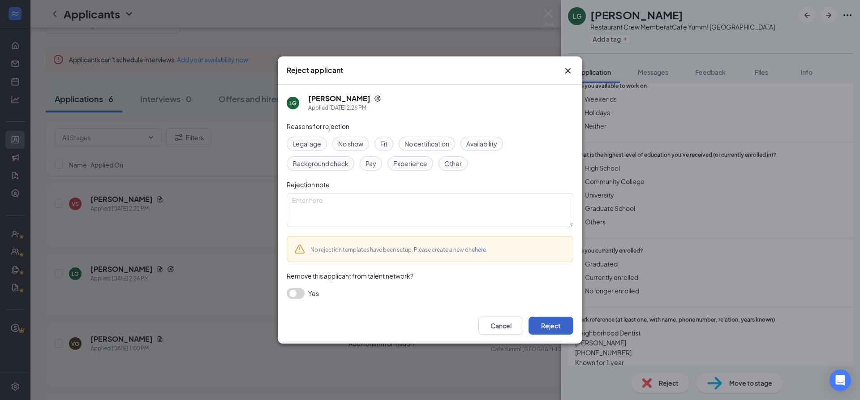
click at [568, 327] on button "Reject" at bounding box center [551, 326] width 45 height 18
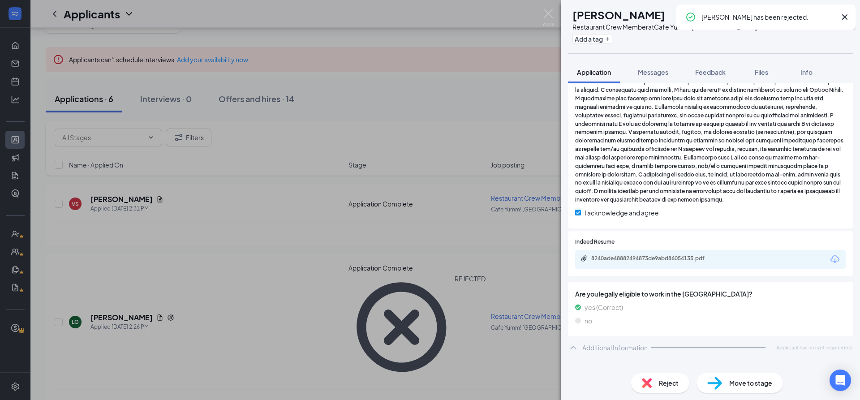
scroll to position [194, 0]
click at [117, 211] on div "VG VENTURA GUARDINO Restaurant Crew Member at Cafe Yumm! OSU Add a tag Applicat…" at bounding box center [430, 200] width 860 height 400
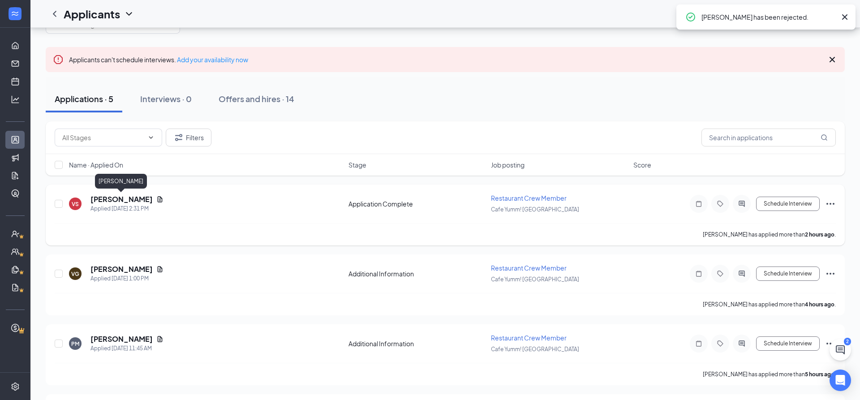
click at [116, 198] on h5 "[PERSON_NAME]" at bounding box center [121, 199] width 62 height 10
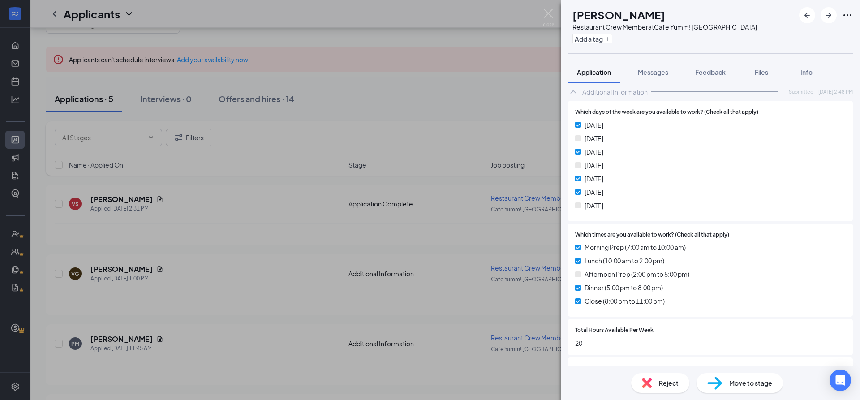
scroll to position [484, 0]
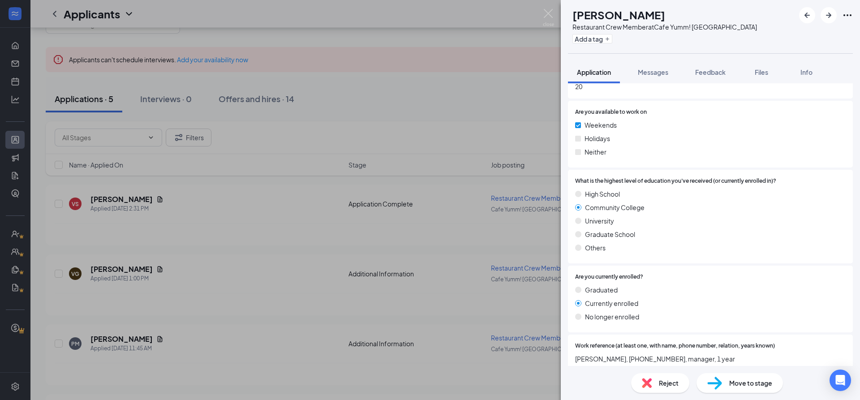
click at [653, 375] on div "Reject" at bounding box center [660, 383] width 58 height 20
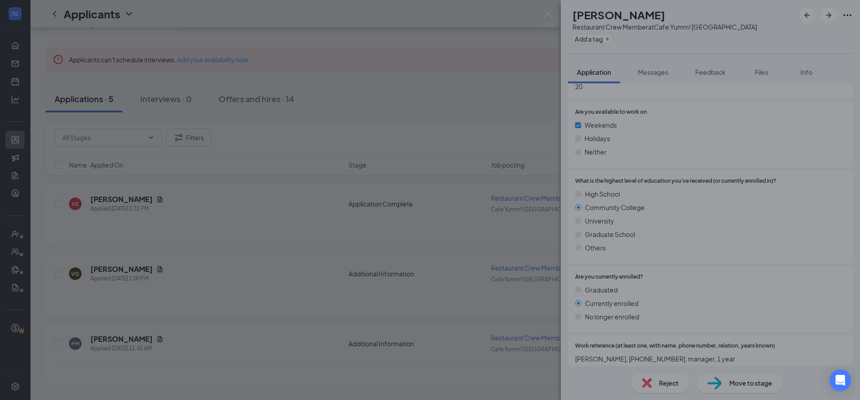
scroll to position [736, 0]
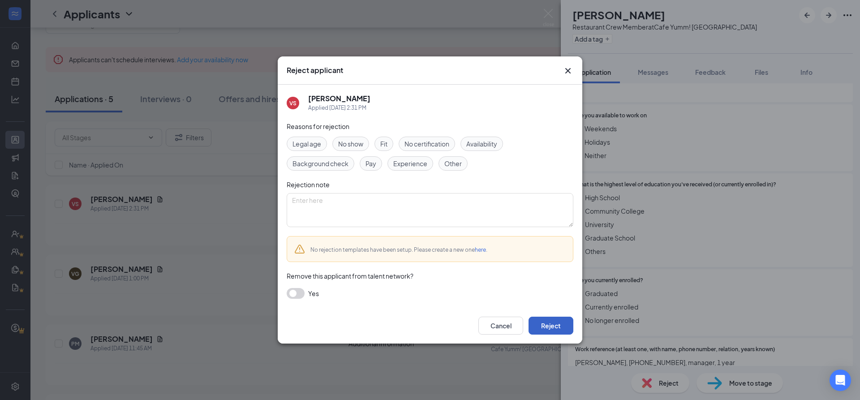
click at [564, 323] on button "Reject" at bounding box center [551, 326] width 45 height 18
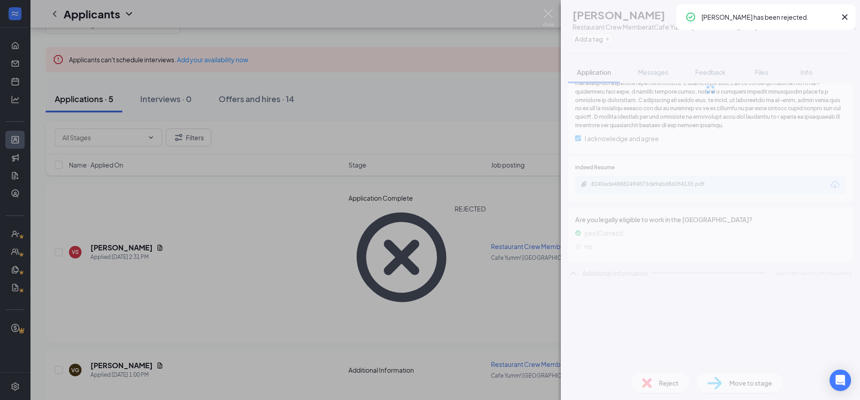
scroll to position [195, 0]
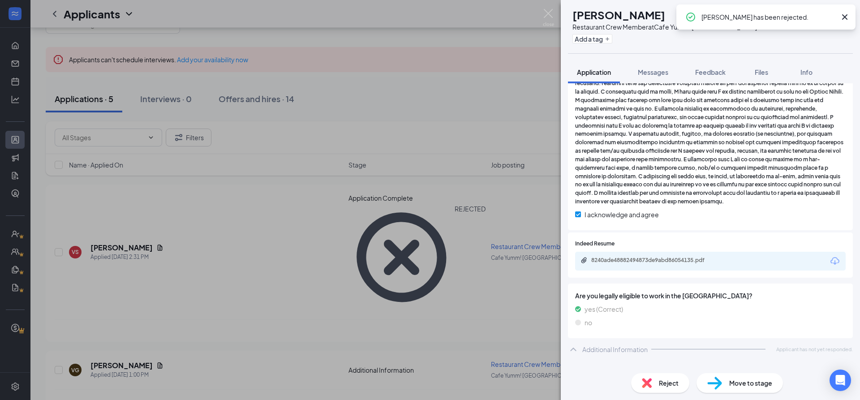
click at [254, 219] on div "VG VENTURA GUARDINO Restaurant Crew Member at Cafe Yumm! OSU Add a tag Applicat…" at bounding box center [430, 200] width 860 height 400
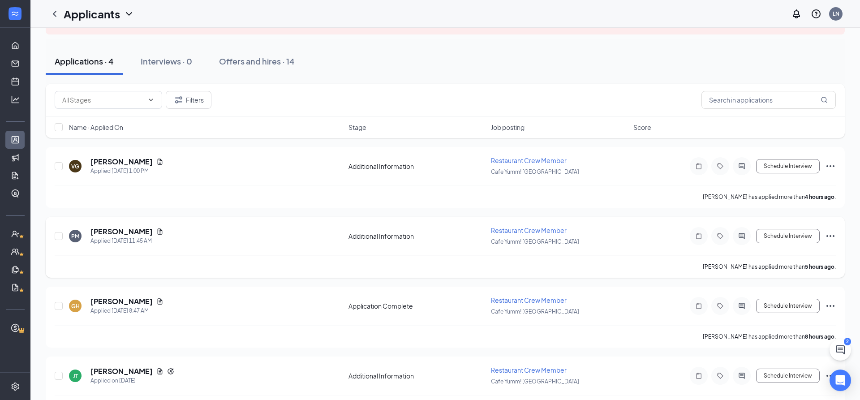
scroll to position [106, 0]
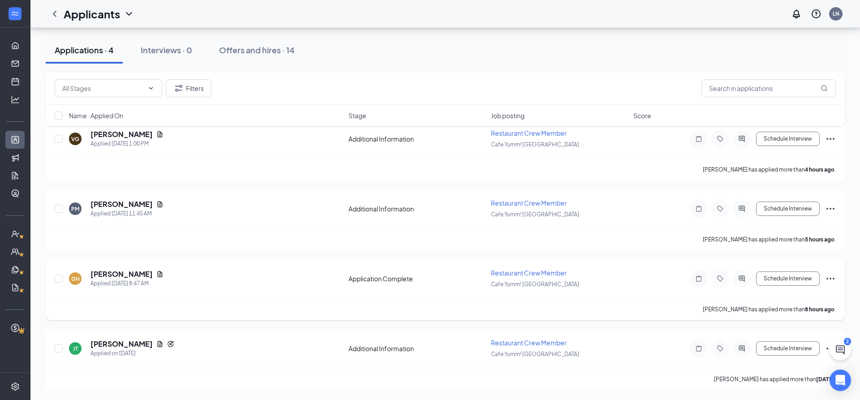
click at [832, 279] on icon "Ellipses" at bounding box center [830, 278] width 11 height 11
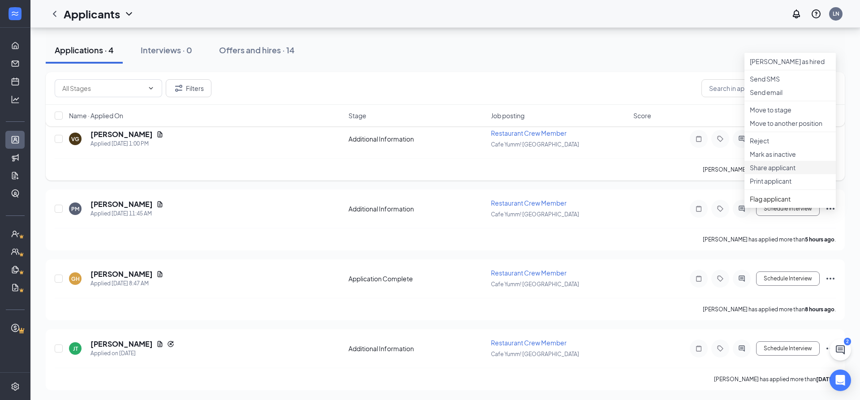
click at [773, 172] on p "Share applicant" at bounding box center [790, 167] width 81 height 9
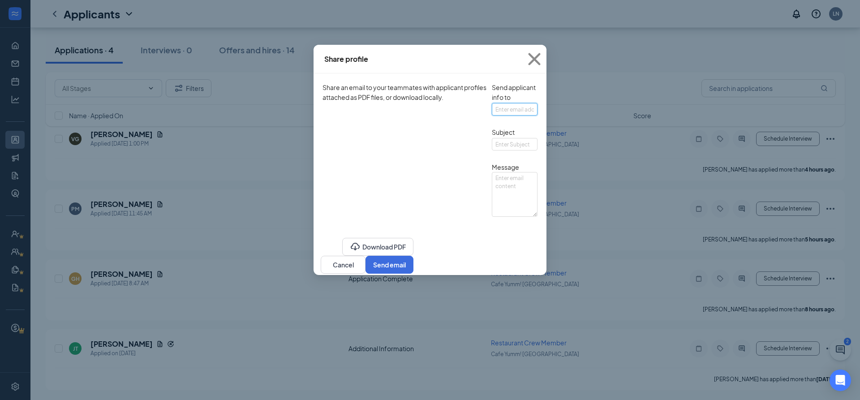
click at [492, 116] on input "text" at bounding box center [515, 109] width 46 height 13
type input "Aleta.Kangiser@cyosu.com"
click at [492, 150] on input "text" at bounding box center [515, 144] width 46 height 13
type input "Garrett Hembree Applicant"
click at [492, 215] on textarea at bounding box center [515, 194] width 46 height 45
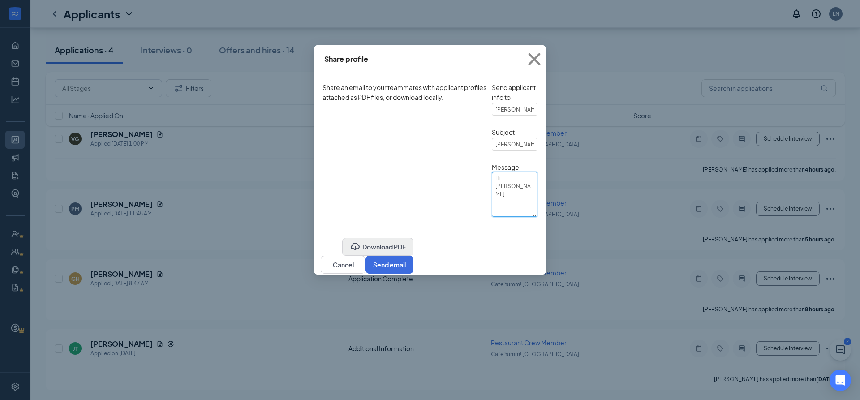
type textarea "Hi Aleta"
click at [342, 256] on button "Download PDF" at bounding box center [377, 247] width 71 height 18
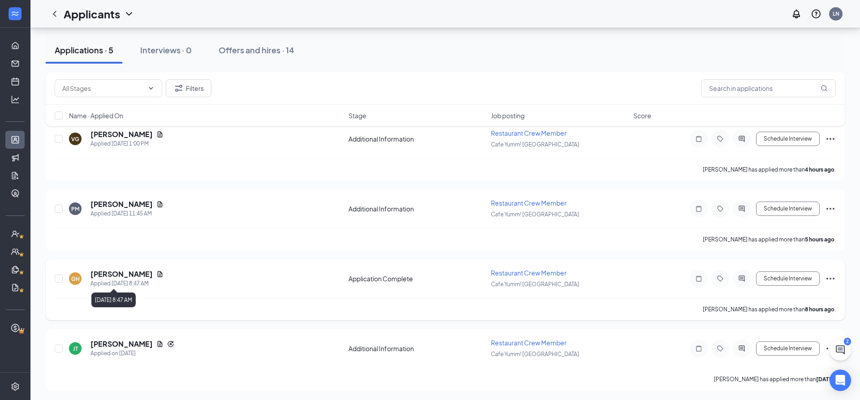
click at [105, 271] on h5 "[PERSON_NAME]" at bounding box center [121, 274] width 62 height 10
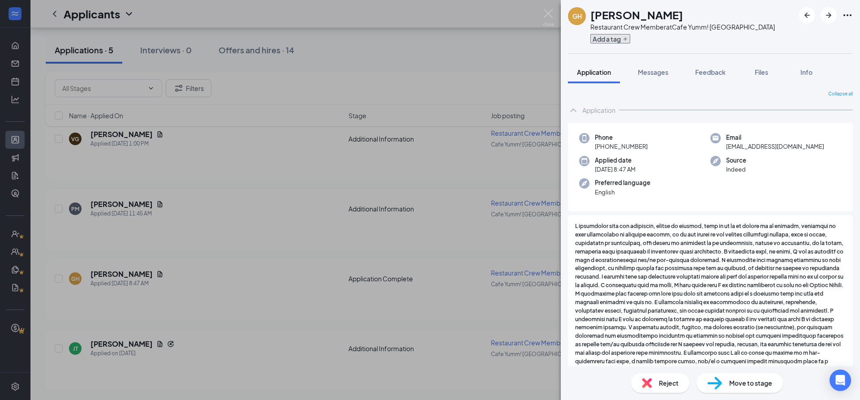
click at [615, 41] on button "Add a tag" at bounding box center [610, 38] width 40 height 9
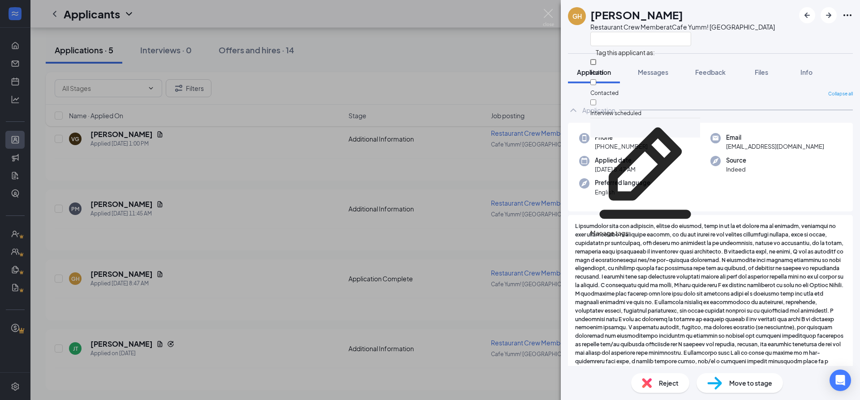
click at [596, 64] on input "Hold" at bounding box center [593, 62] width 6 height 6
checkbox input "true"
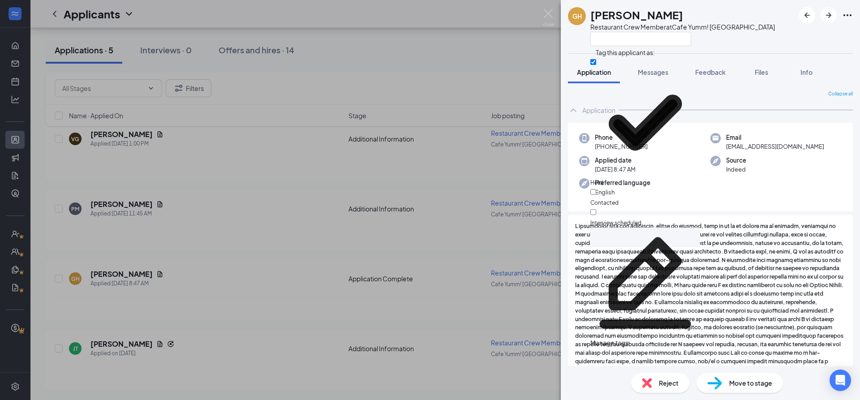
click at [507, 52] on div "GH Garrett Hembree Restaurant Crew Member at Cafe Yumm! OSU Application Message…" at bounding box center [430, 200] width 860 height 400
